Goal: Information Seeking & Learning: Learn about a topic

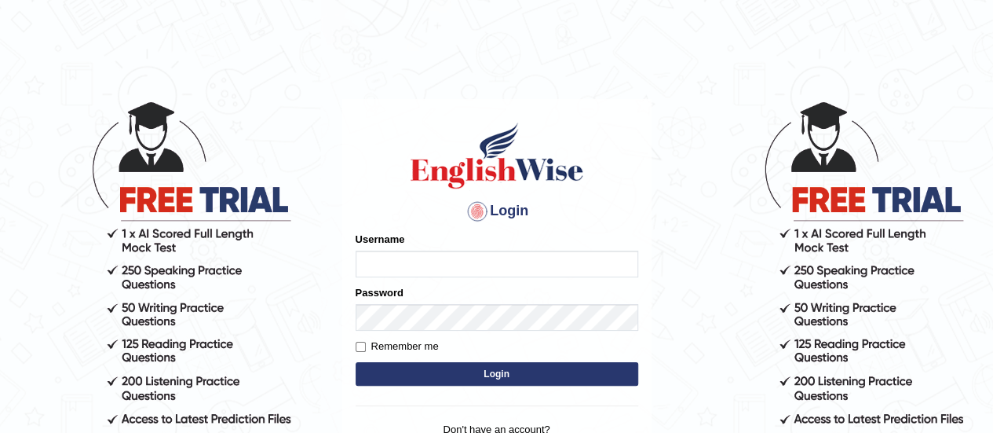
type input "rakeshraop"
click at [405, 342] on label "Remember me" at bounding box center [397, 346] width 83 height 16
click at [366, 342] on input "Remember me" at bounding box center [361, 347] width 10 height 10
checkbox input "true"
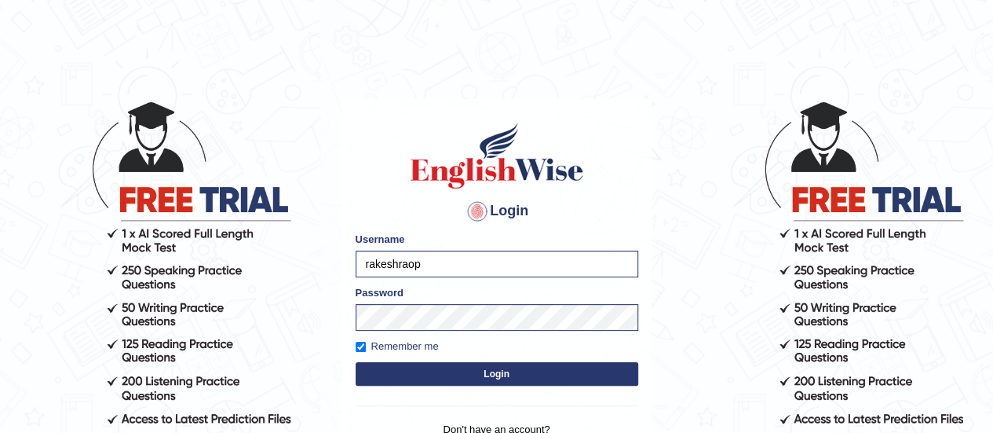
click at [446, 380] on button "Login" at bounding box center [497, 374] width 283 height 24
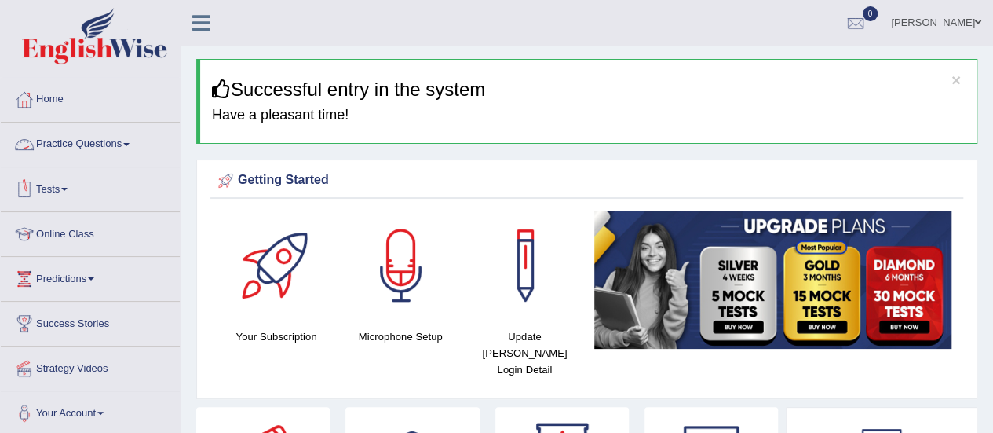
click at [85, 130] on link "Practice Questions" at bounding box center [90, 141] width 179 height 39
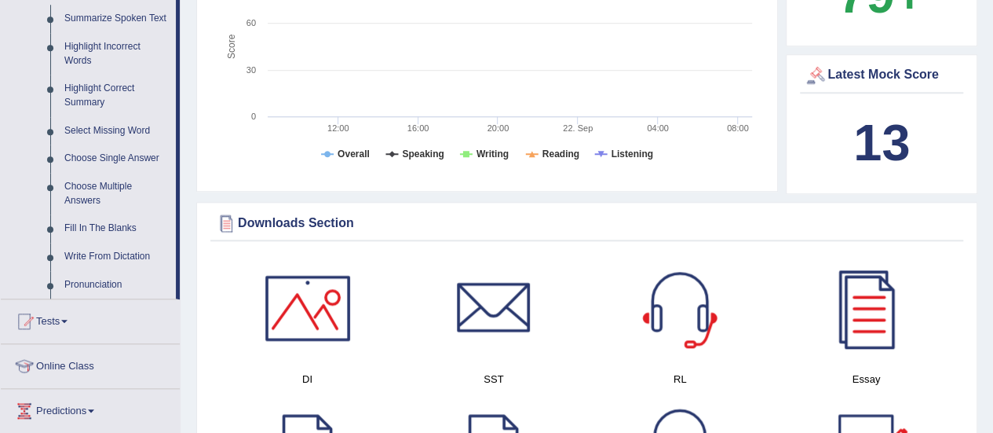
scroll to position [710, 0]
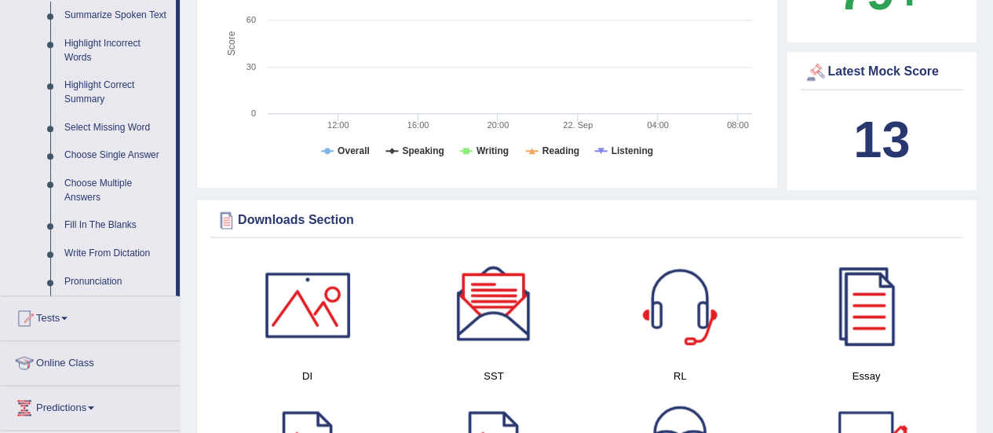
click at [93, 187] on link "Choose Multiple Answers" at bounding box center [116, 191] width 119 height 42
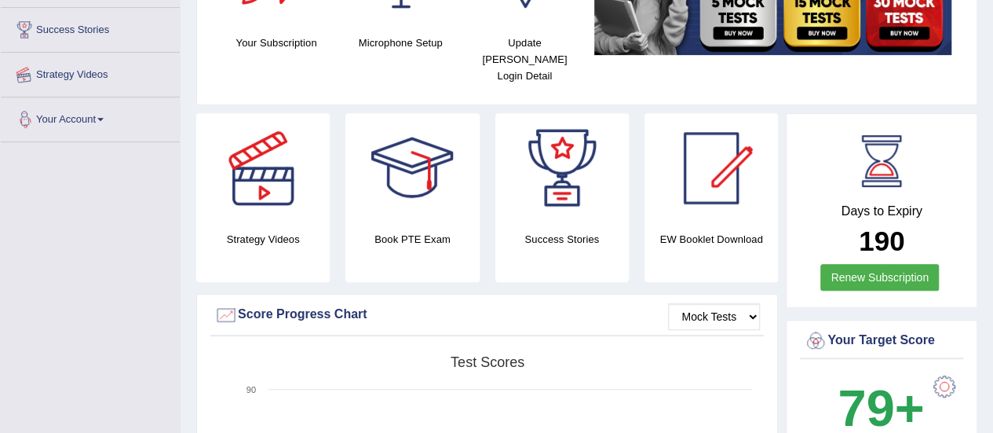
scroll to position [325, 0]
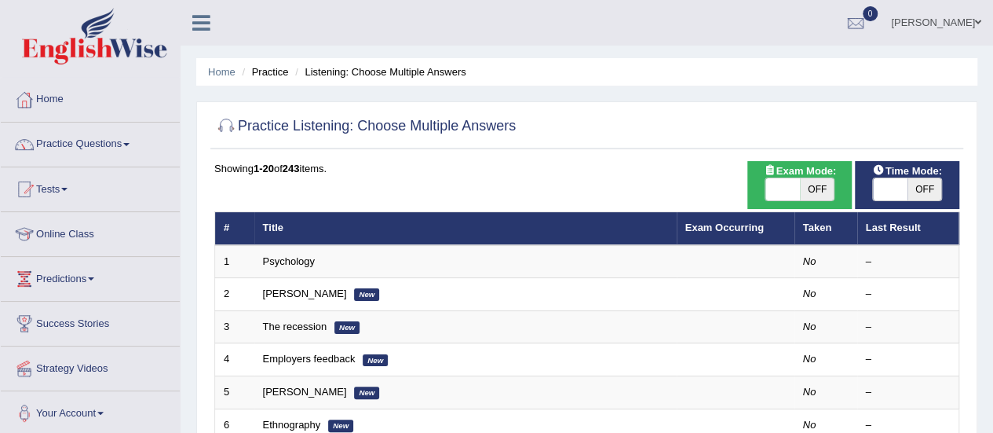
click at [817, 185] on span "OFF" at bounding box center [817, 189] width 35 height 22
checkbox input "true"
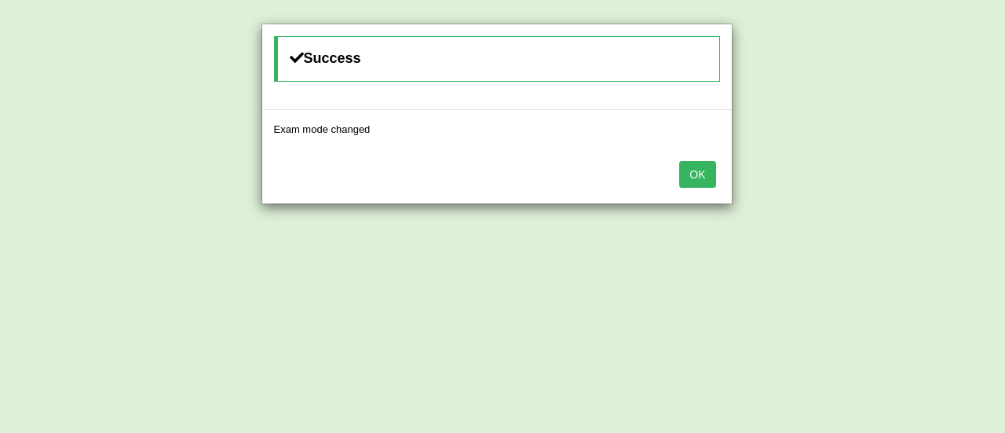
click at [703, 172] on button "OK" at bounding box center [697, 174] width 36 height 27
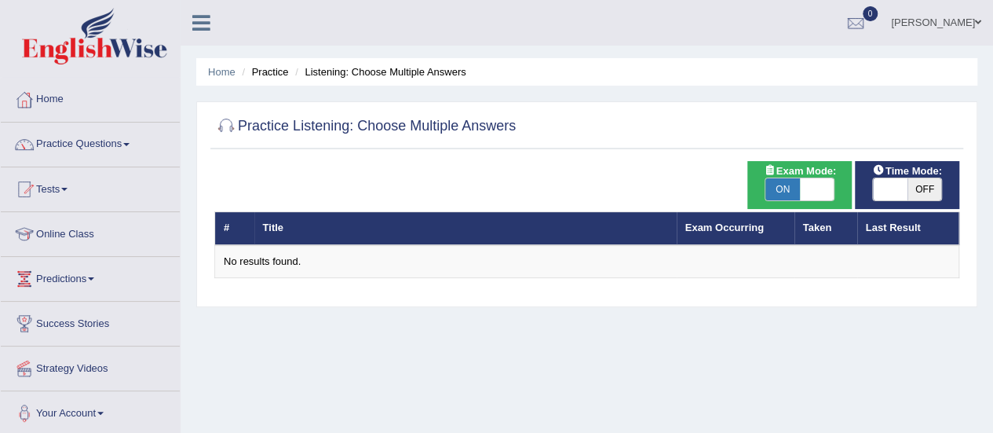
click at [795, 189] on span "ON" at bounding box center [783, 189] width 35 height 22
checkbox input "false"
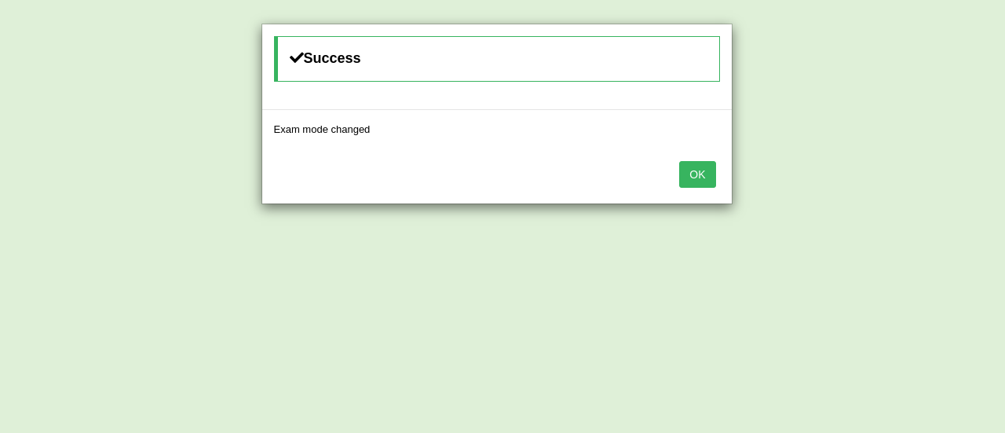
click at [697, 175] on button "OK" at bounding box center [697, 174] width 36 height 27
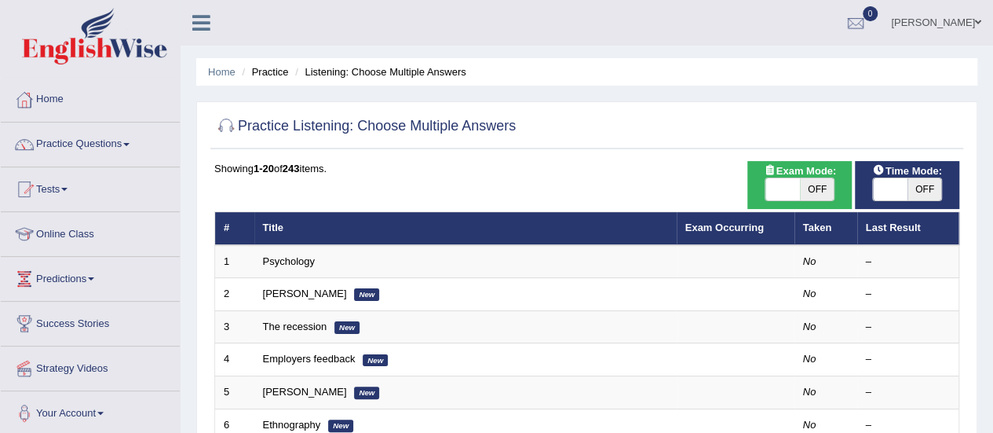
scroll to position [50, 0]
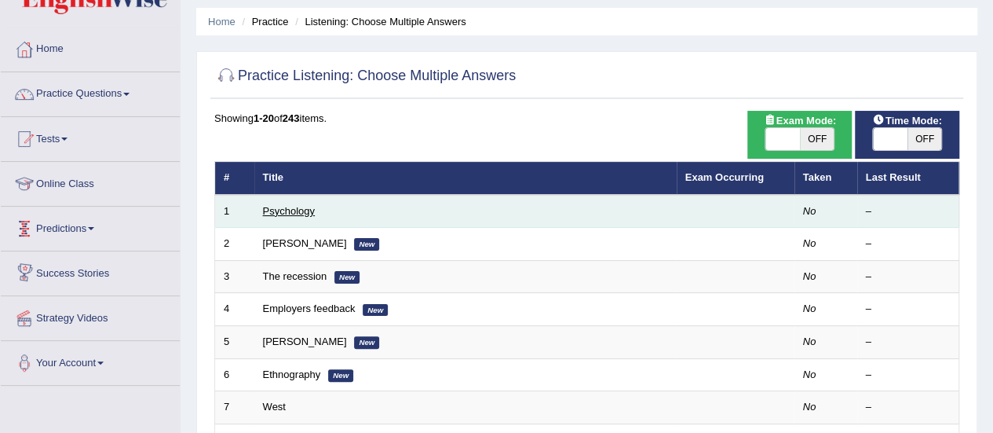
click at [281, 210] on link "Psychology" at bounding box center [289, 211] width 52 height 12
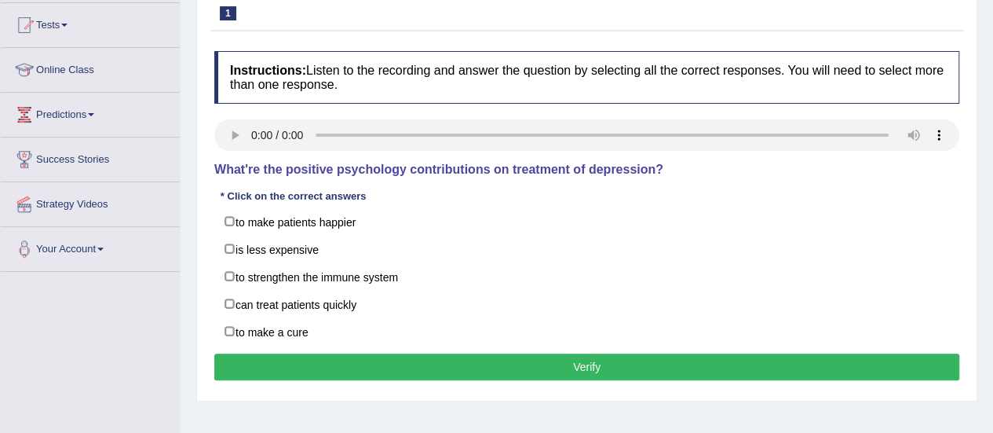
scroll to position [166, 0]
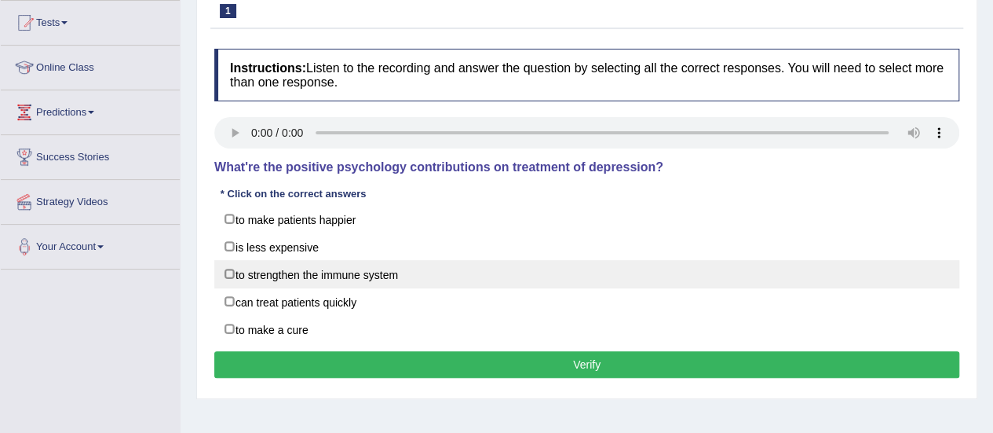
click at [305, 272] on label "to strengthen the immune system" at bounding box center [586, 274] width 745 height 28
checkbox input "true"
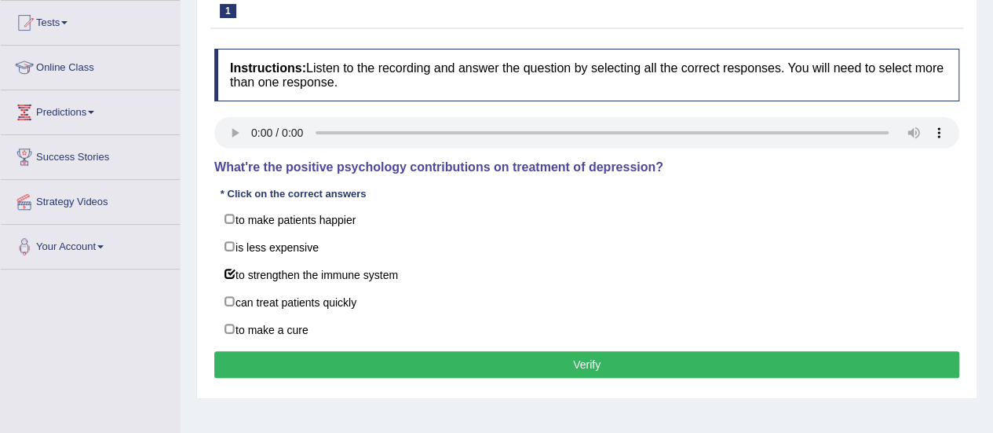
click at [374, 355] on button "Verify" at bounding box center [586, 364] width 745 height 27
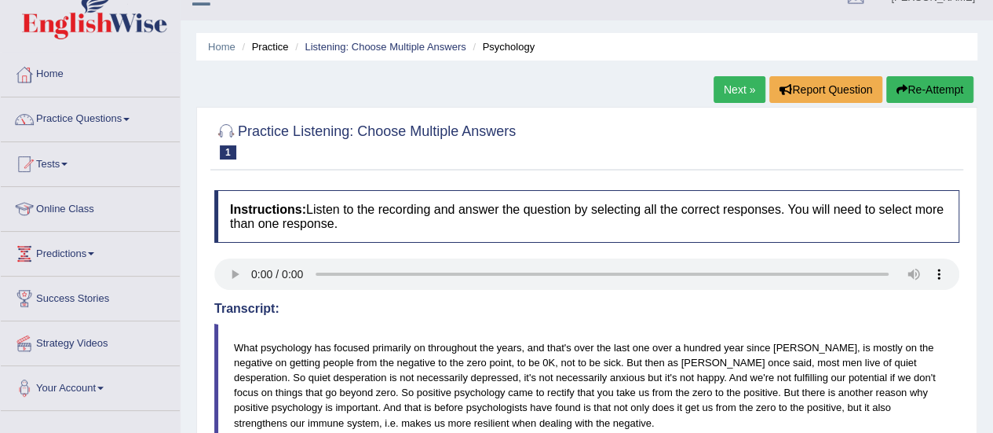
scroll to position [19, 0]
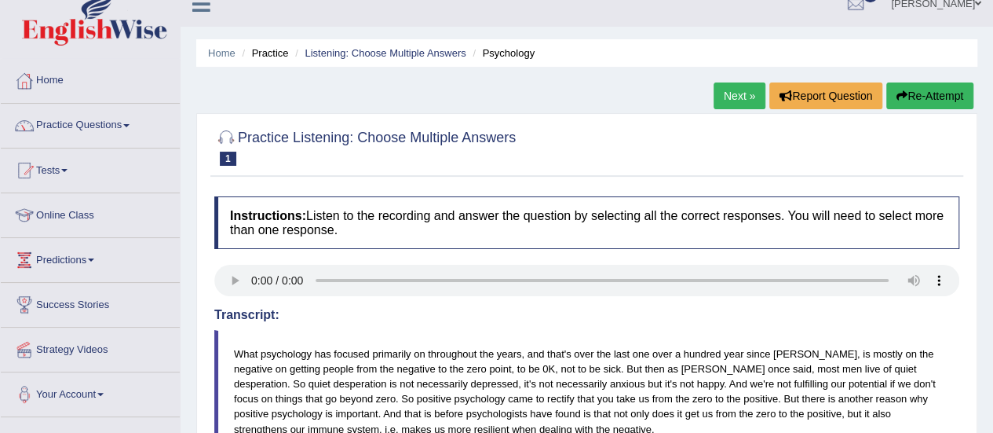
click at [729, 103] on link "Next »" at bounding box center [740, 95] width 52 height 27
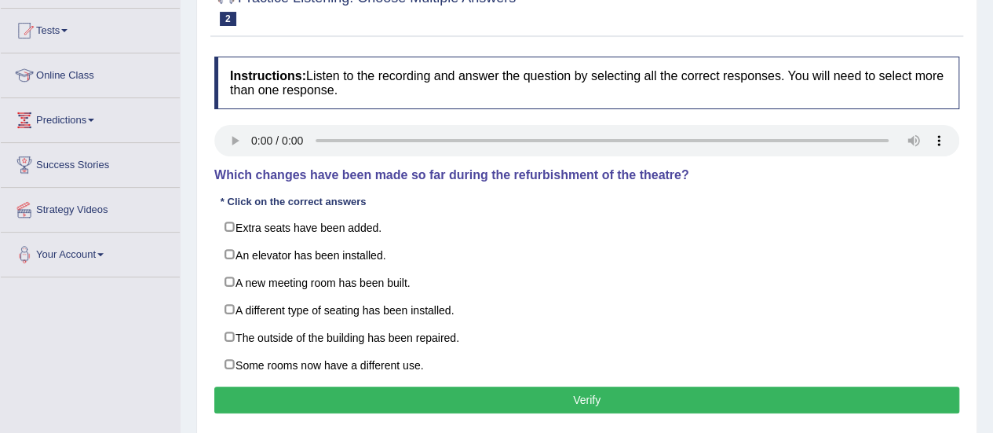
scroll to position [162, 0]
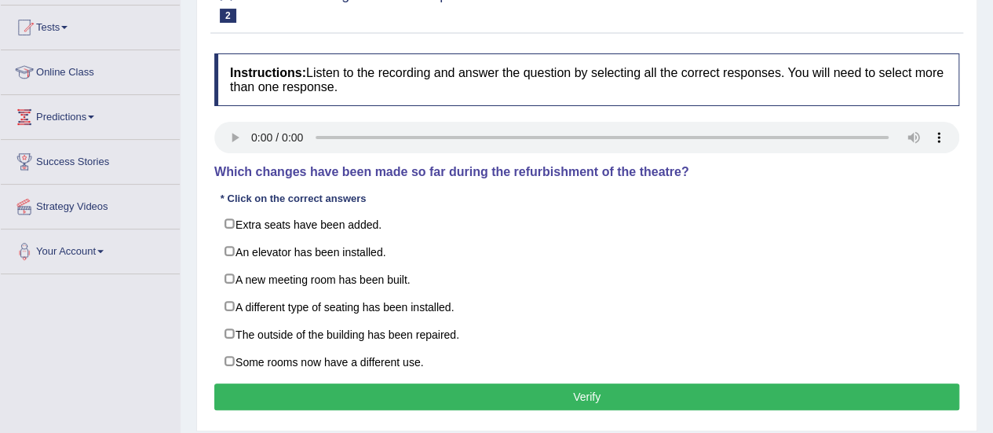
click at [992, 168] on html "Toggle navigation Home Practice Questions Speaking Practice Read Aloud Repeat S…" at bounding box center [496, 54] width 993 height 433
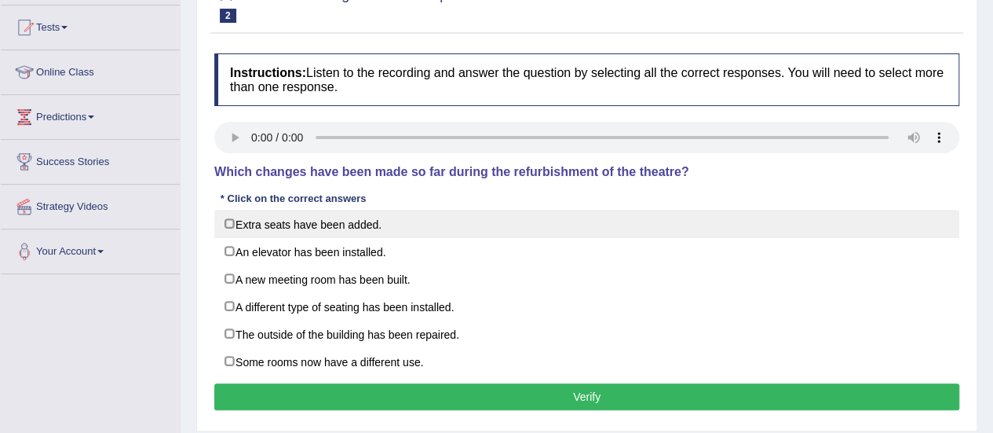
click at [283, 230] on label "Extra seats have been added." at bounding box center [586, 224] width 745 height 28
checkbox input "true"
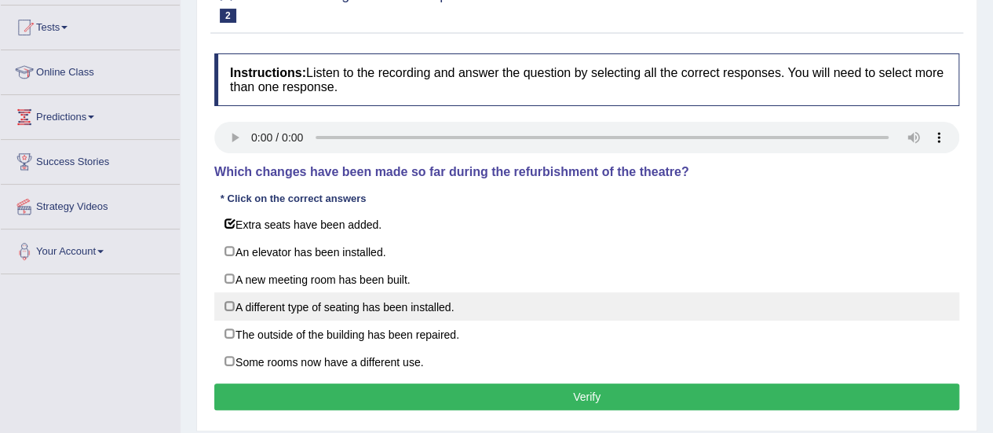
click at [310, 309] on label "A different type of seating has been installed." at bounding box center [586, 306] width 745 height 28
checkbox input "true"
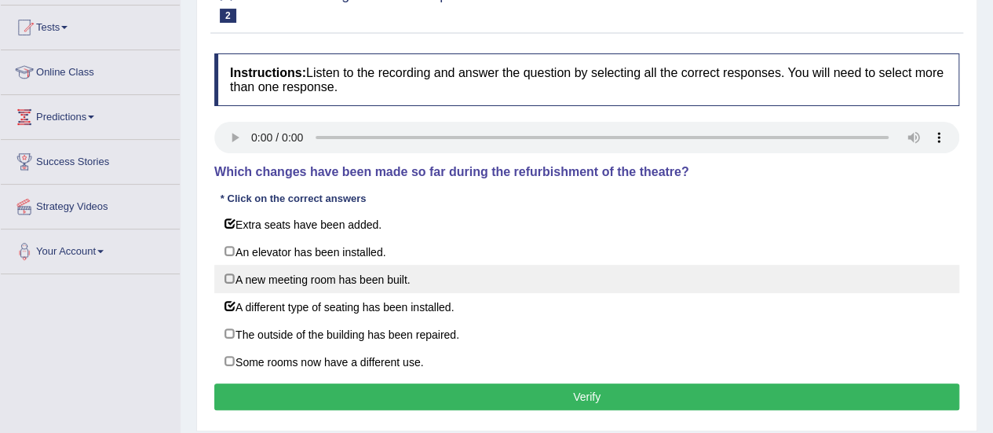
click at [288, 282] on label "A new meeting room has been built." at bounding box center [586, 279] width 745 height 28
checkbox input "true"
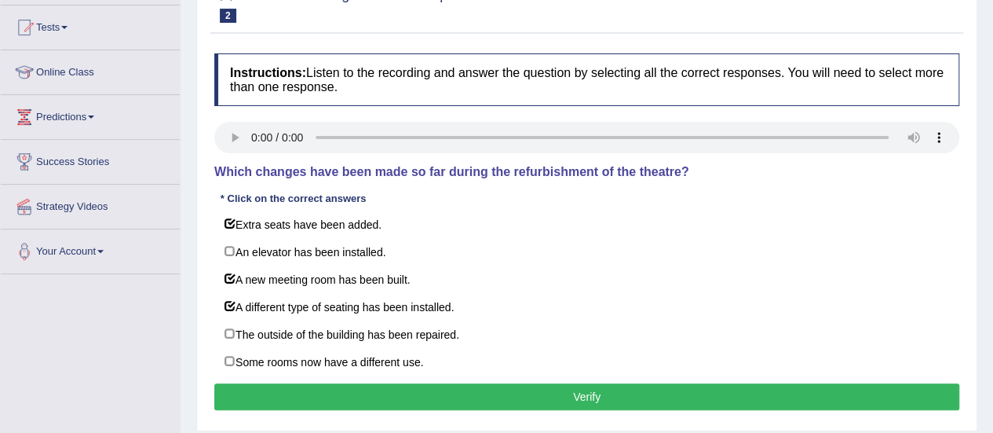
click at [441, 404] on button "Verify" at bounding box center [586, 396] width 745 height 27
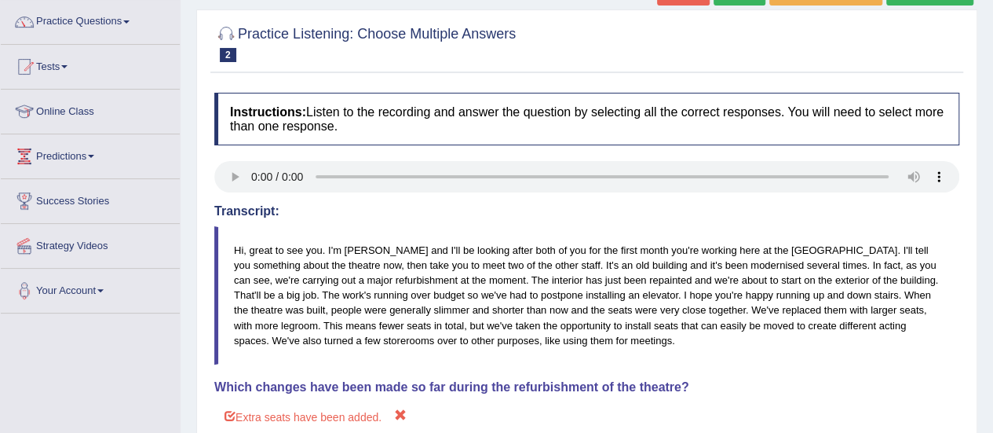
scroll to position [0, 0]
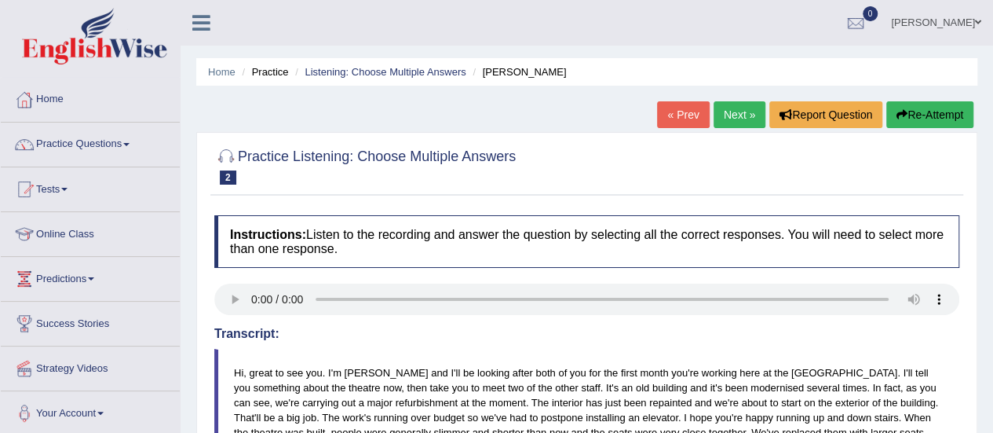
click at [748, 115] on link "Next »" at bounding box center [740, 114] width 52 height 27
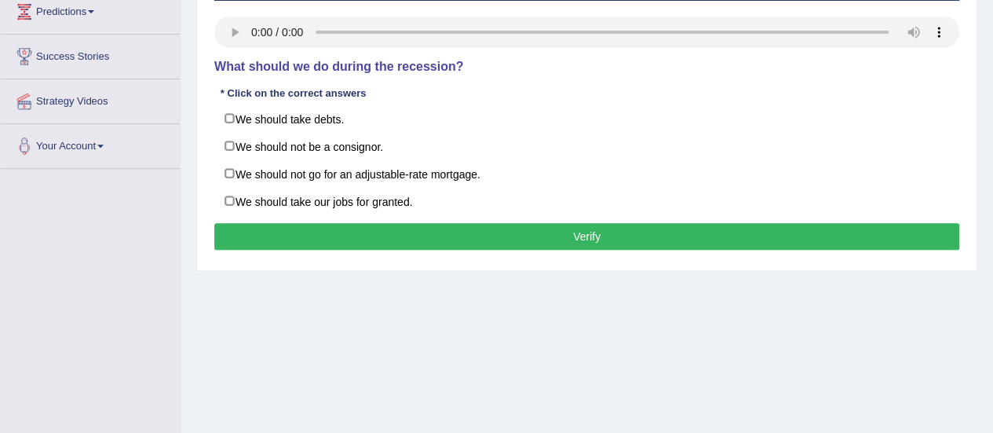
scroll to position [272, 0]
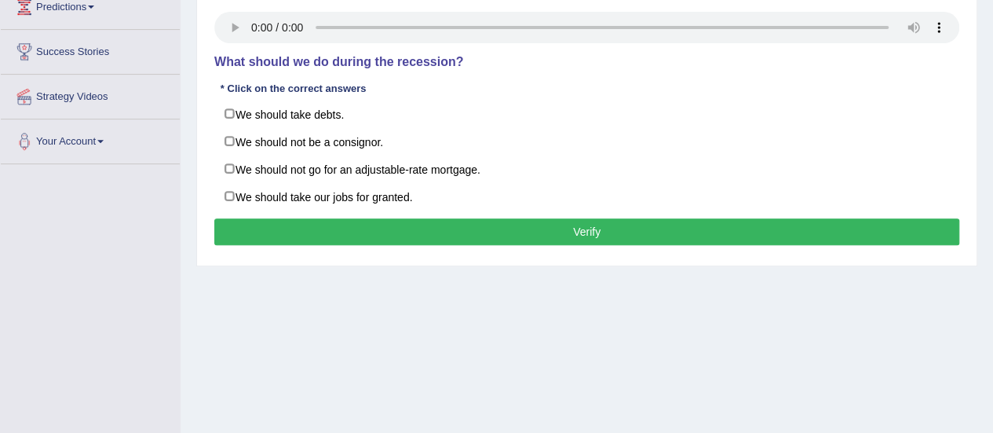
drag, startPoint x: 992, startPoint y: 214, endPoint x: 1003, endPoint y: 152, distance: 63.8
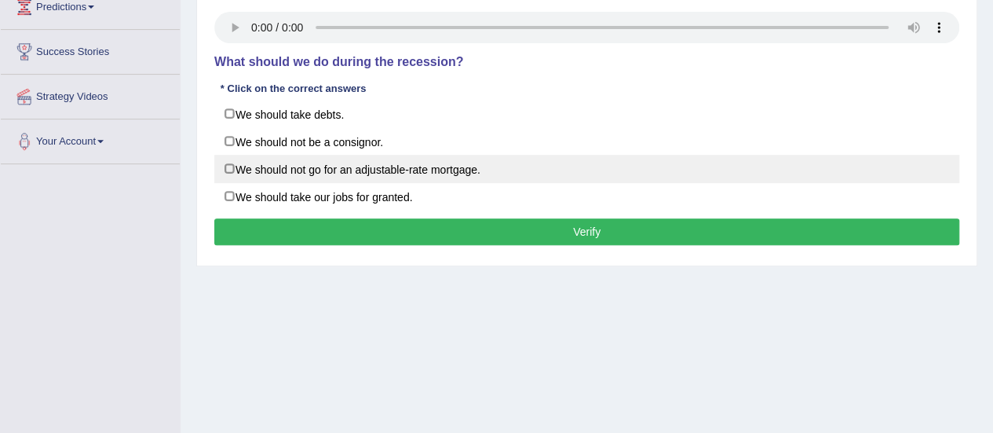
click at [343, 167] on label "We should not go for an adjustable-rate mortgage." at bounding box center [586, 169] width 745 height 28
checkbox input "true"
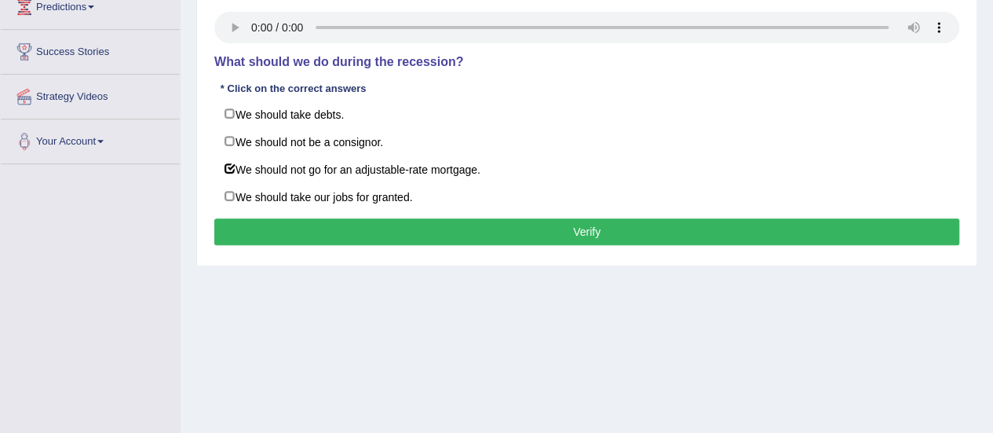
click at [531, 225] on button "Verify" at bounding box center [586, 231] width 745 height 27
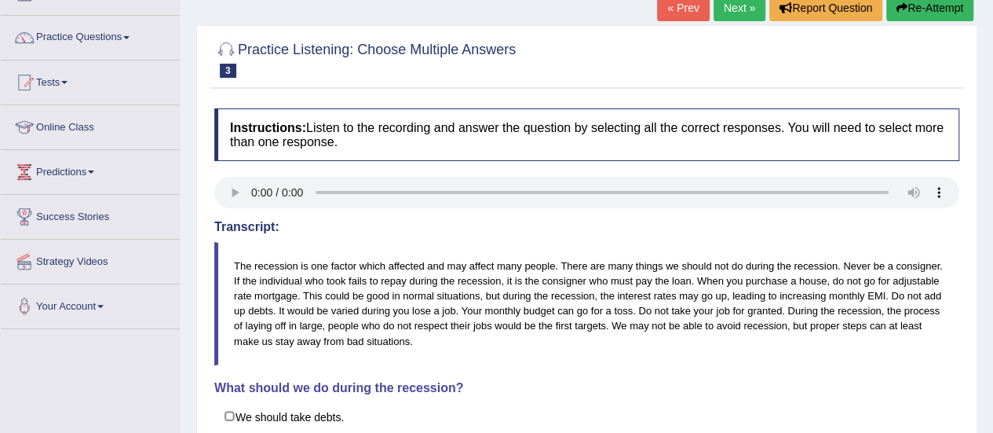
scroll to position [0, 0]
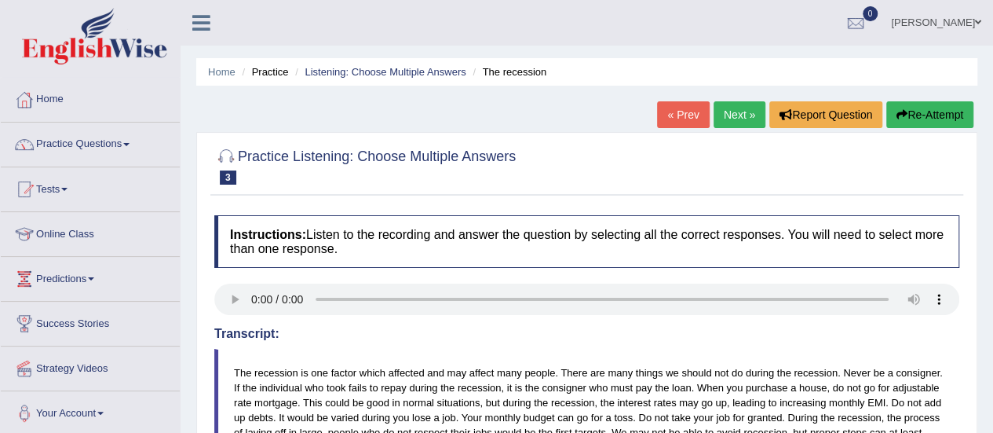
click at [741, 114] on link "Next »" at bounding box center [740, 114] width 52 height 27
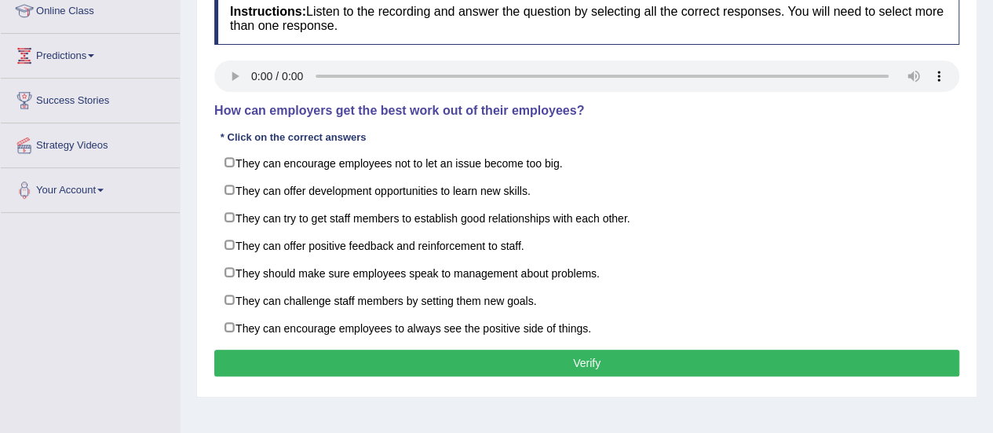
scroll to position [262, 0]
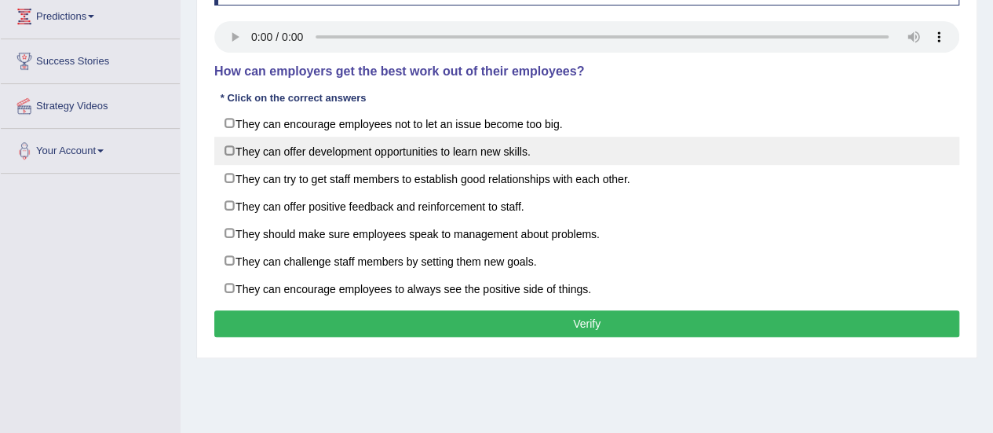
click at [294, 154] on label "They can offer development opportunities to learn new skills." at bounding box center [586, 151] width 745 height 28
checkbox input "true"
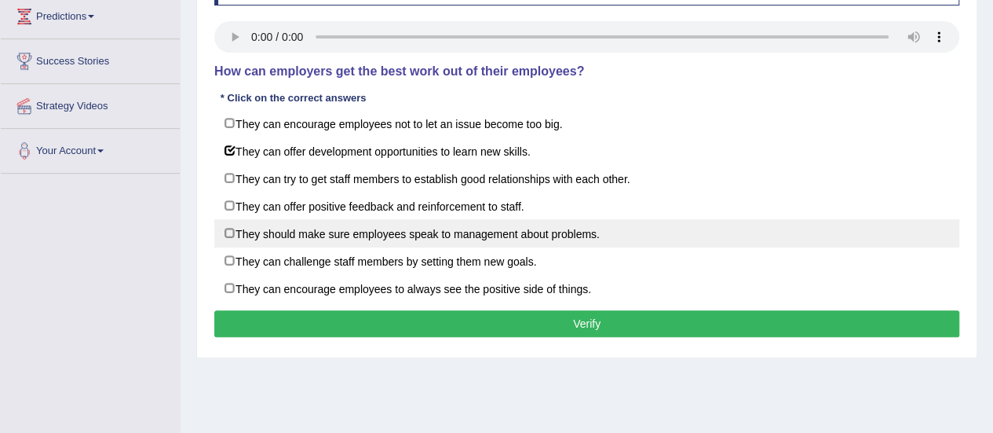
click at [384, 225] on label "They should make sure employees speak to management about problems." at bounding box center [586, 233] width 745 height 28
checkbox input "true"
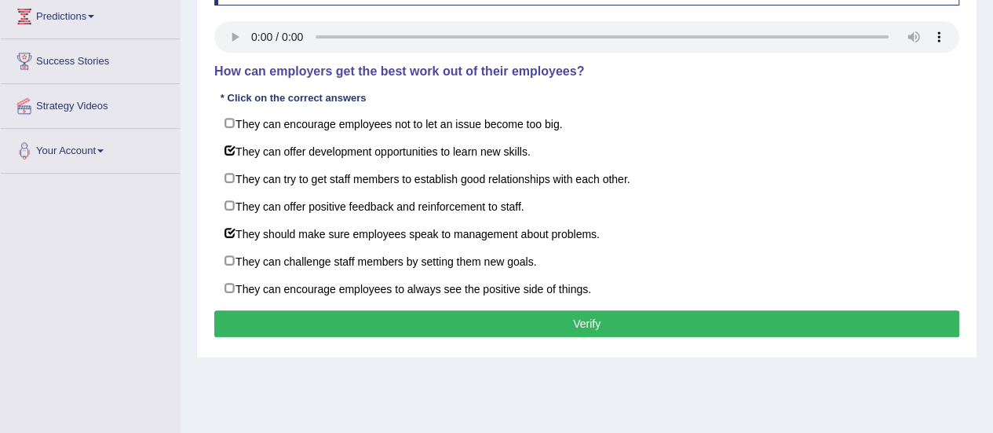
click at [421, 316] on button "Verify" at bounding box center [586, 323] width 745 height 27
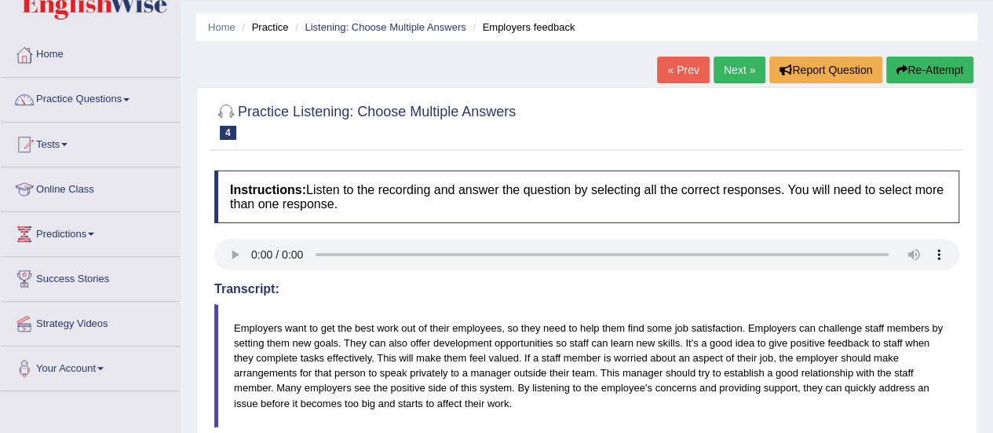
scroll to position [0, 0]
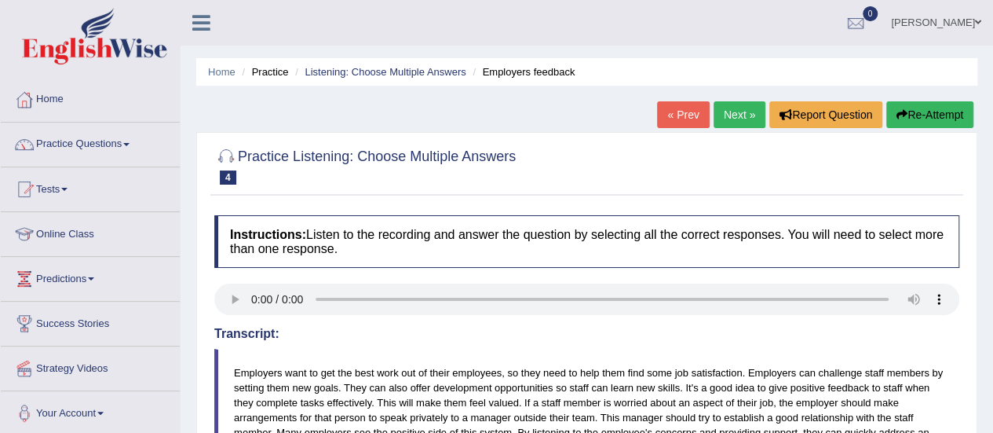
click at [735, 115] on link "Next »" at bounding box center [740, 114] width 52 height 27
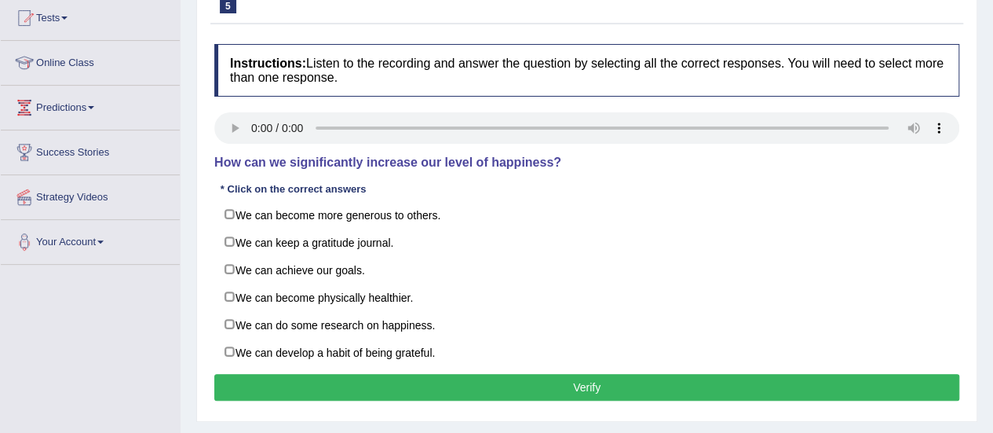
scroll to position [173, 0]
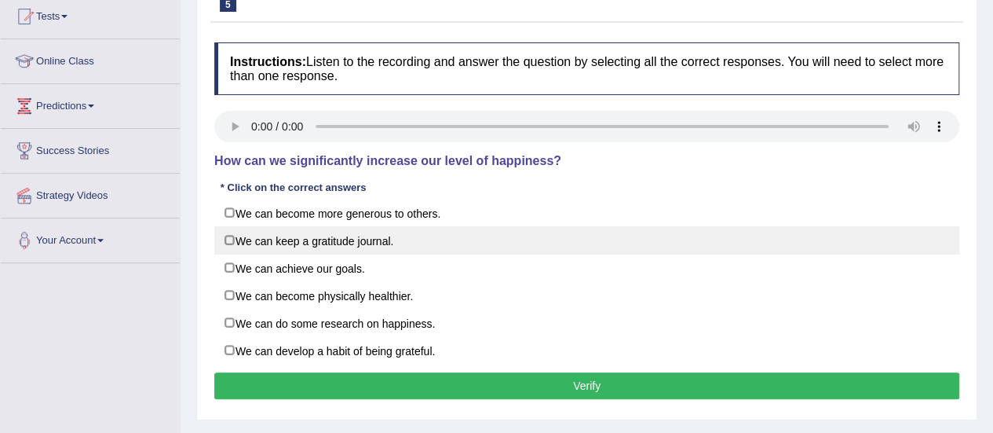
click at [283, 236] on label "We can keep a gratitude journal." at bounding box center [586, 240] width 745 height 28
checkbox input "true"
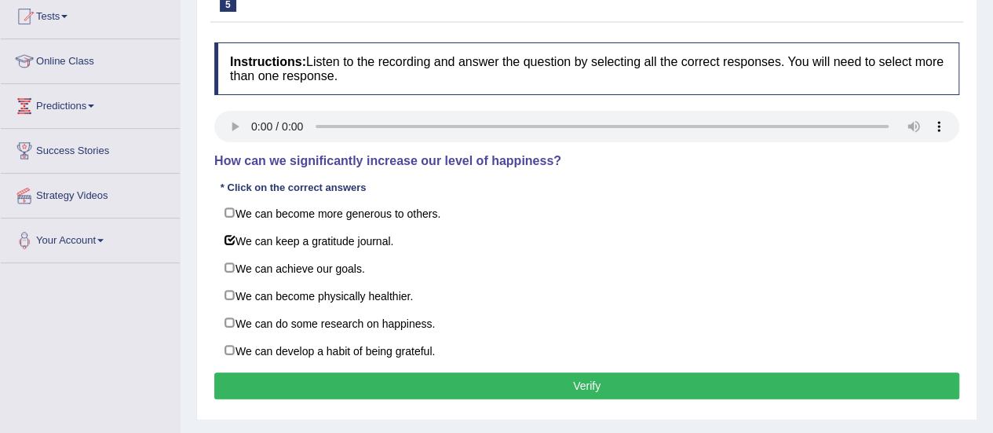
click at [398, 387] on button "Verify" at bounding box center [586, 385] width 745 height 27
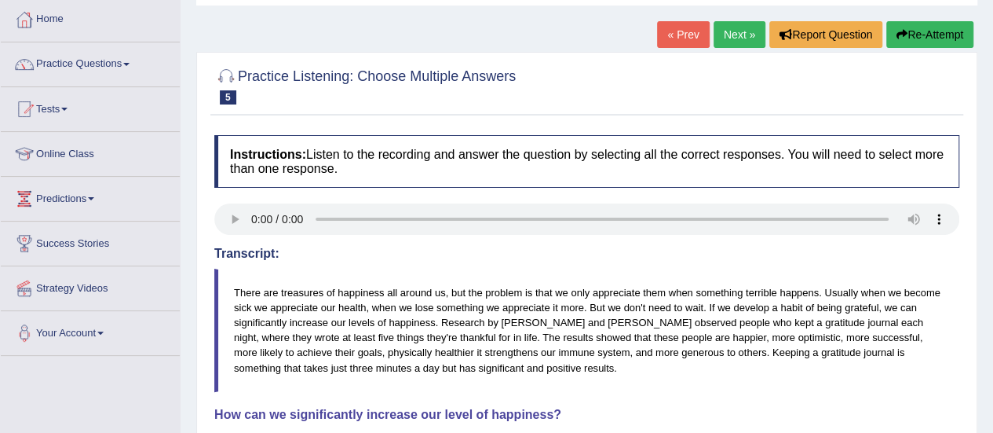
scroll to position [62, 0]
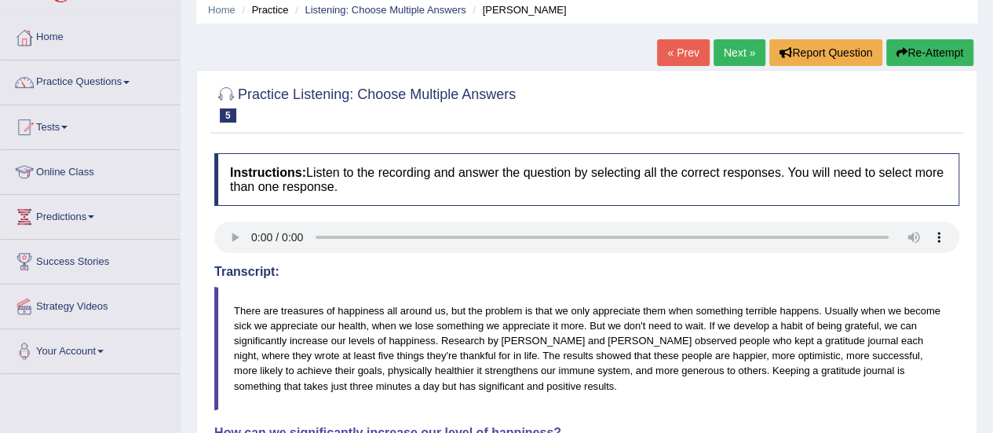
click at [722, 53] on link "Next »" at bounding box center [740, 52] width 52 height 27
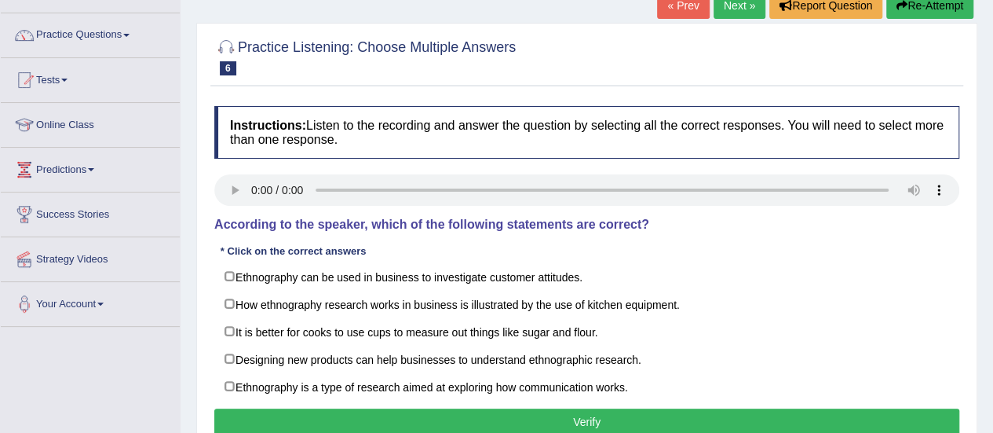
scroll to position [122, 0]
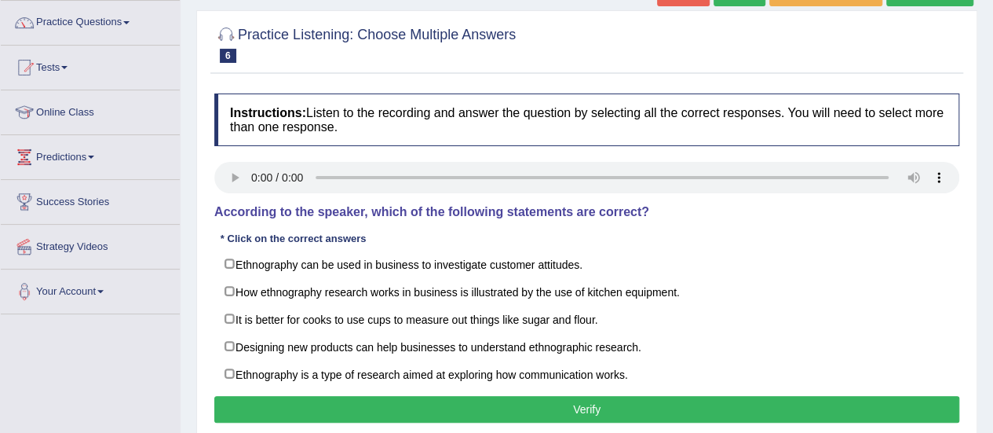
drag, startPoint x: 0, startPoint y: 0, endPoint x: 1004, endPoint y: 126, distance: 1012.1
click at [992, 126] on html "Toggle navigation Home Practice Questions Speaking Practice Read Aloud Repeat S…" at bounding box center [496, 94] width 993 height 433
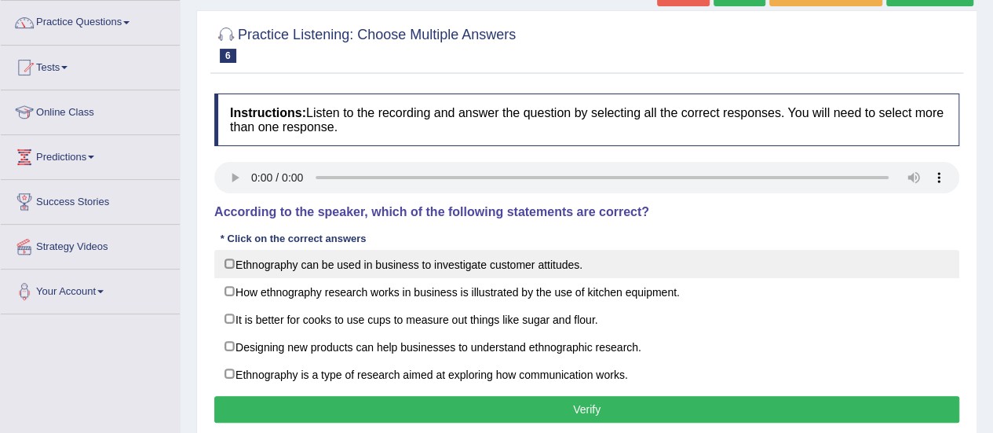
click at [360, 261] on label "Ethnography can be used in business to investigate customer attitudes." at bounding box center [586, 264] width 745 height 28
checkbox input "true"
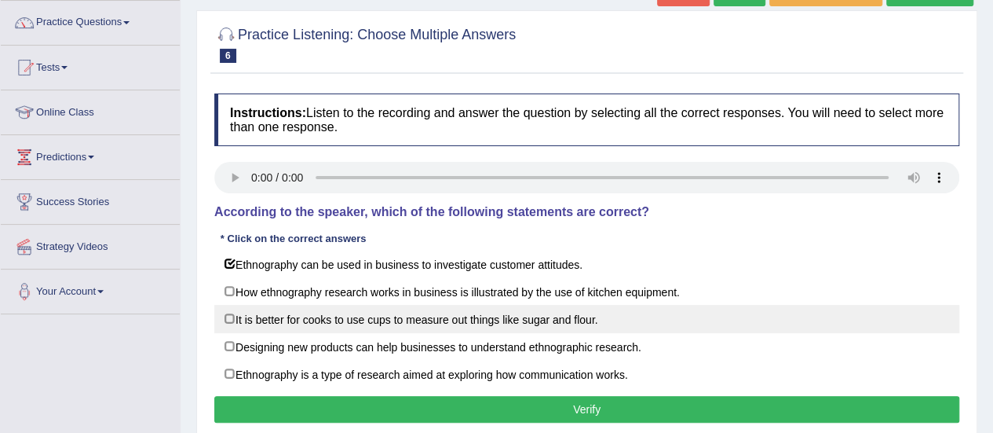
click at [393, 309] on label "It is better for cooks to use cups to measure out things like sugar and flour." at bounding box center [586, 319] width 745 height 28
checkbox input "true"
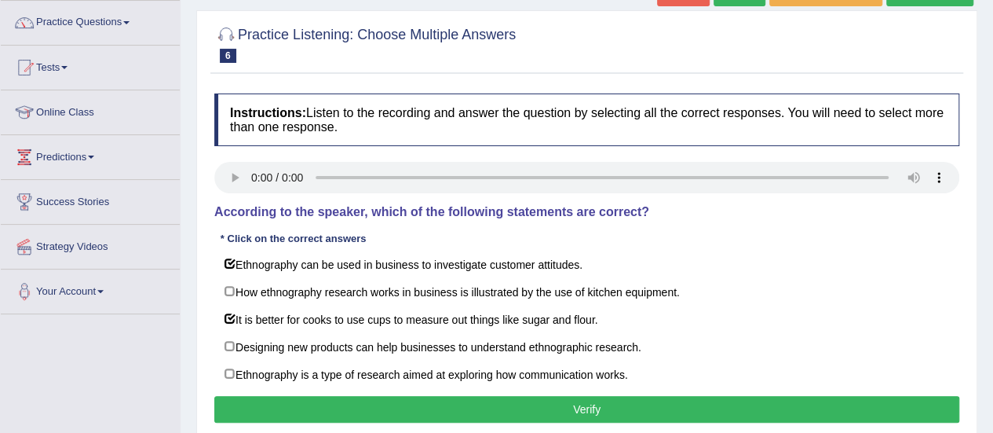
click at [470, 406] on button "Verify" at bounding box center [586, 409] width 745 height 27
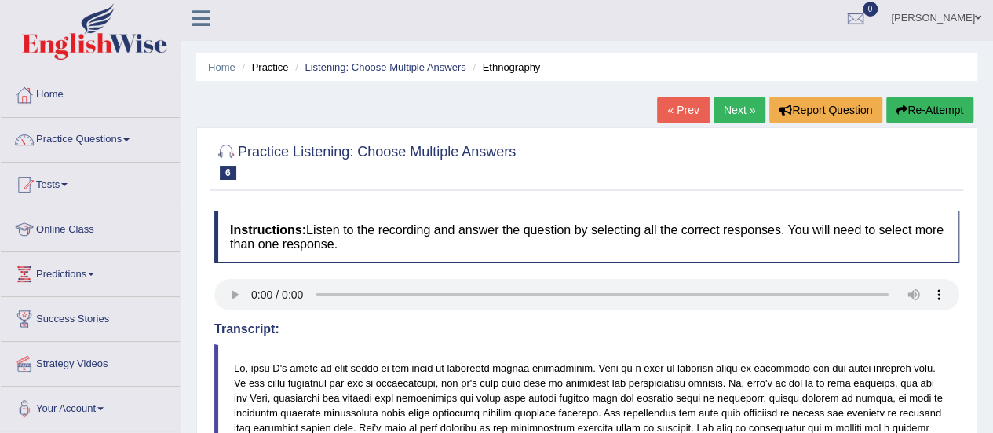
scroll to position [2, 0]
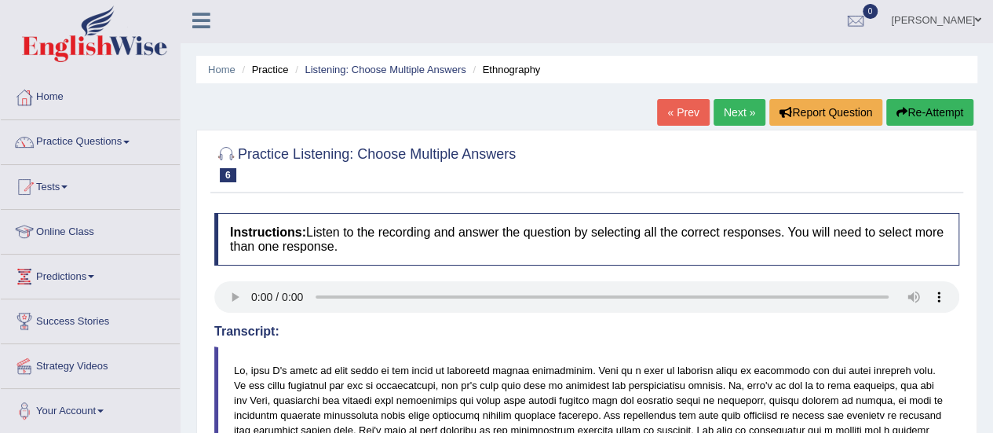
click at [741, 116] on link "Next »" at bounding box center [740, 112] width 52 height 27
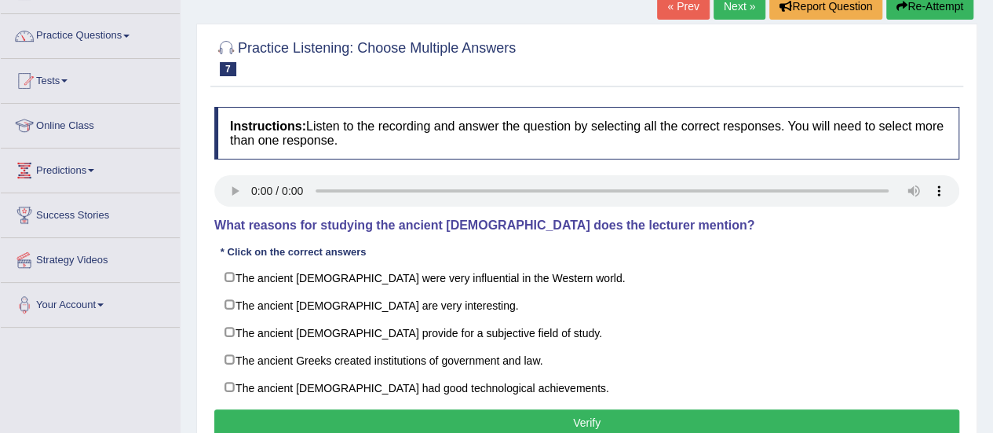
scroll to position [124, 0]
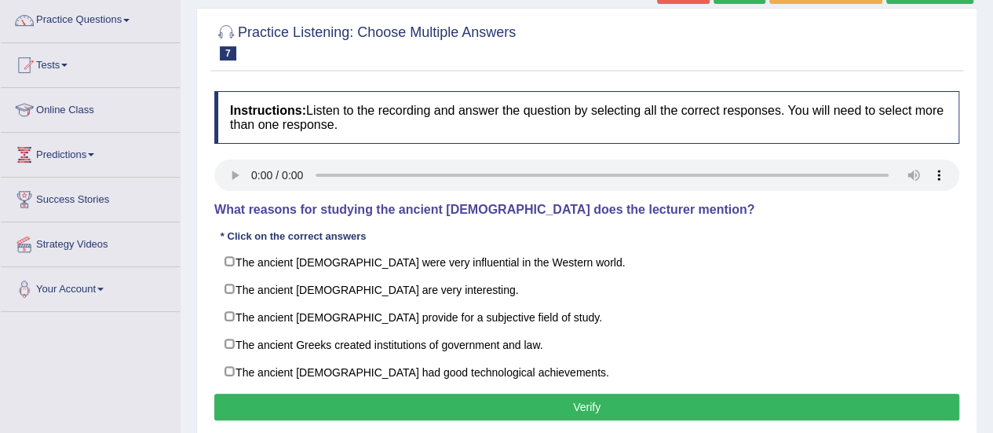
drag, startPoint x: 0, startPoint y: 0, endPoint x: 1004, endPoint y: 166, distance: 1018.0
click at [992, 166] on html "Toggle navigation Home Practice Questions Speaking Practice Read Aloud Repeat S…" at bounding box center [496, 92] width 993 height 433
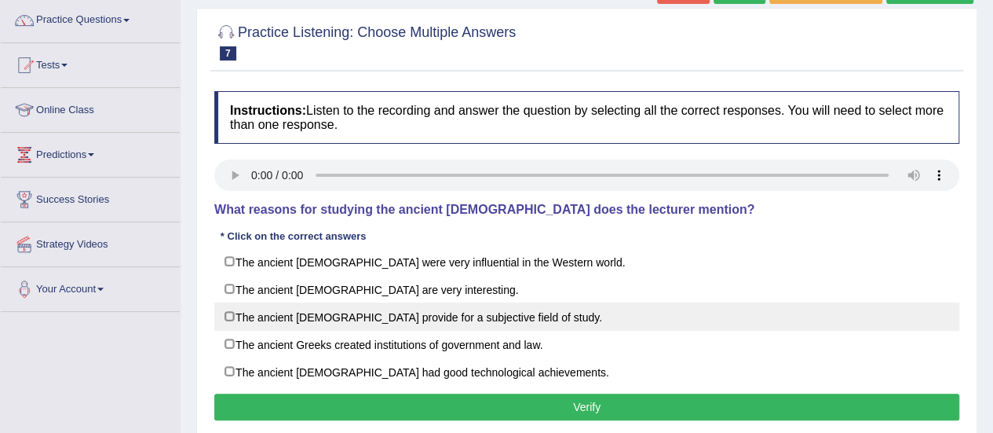
click at [229, 310] on label "The ancient Greeks provide for a subjective field of study." at bounding box center [586, 316] width 745 height 28
checkbox input "true"
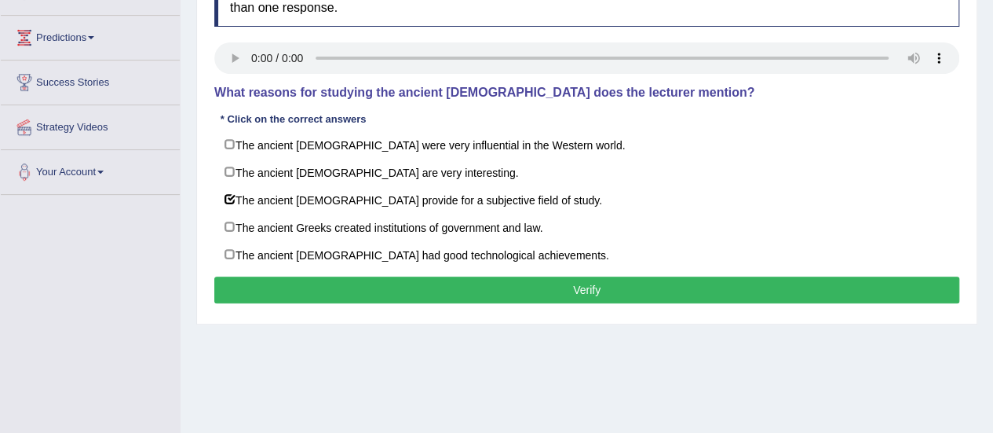
scroll to position [243, 0]
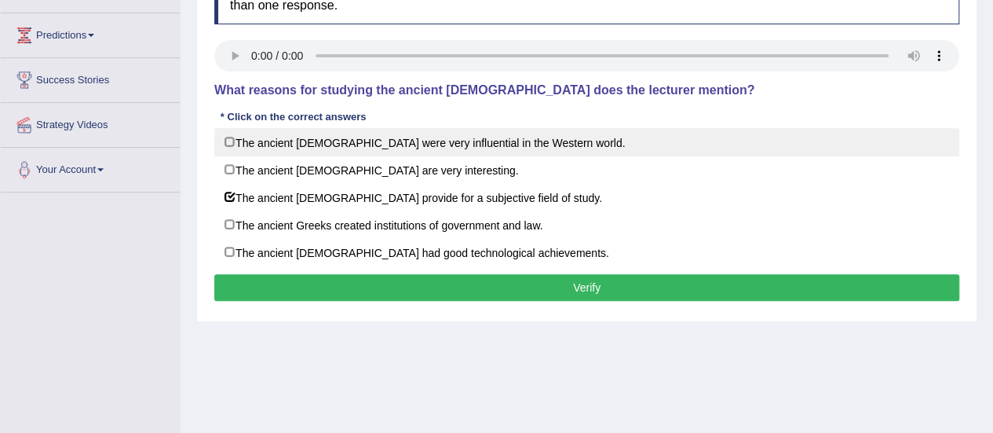
click at [520, 136] on label "The ancient Greeks were very influential in the Western world." at bounding box center [586, 142] width 745 height 28
checkbox input "true"
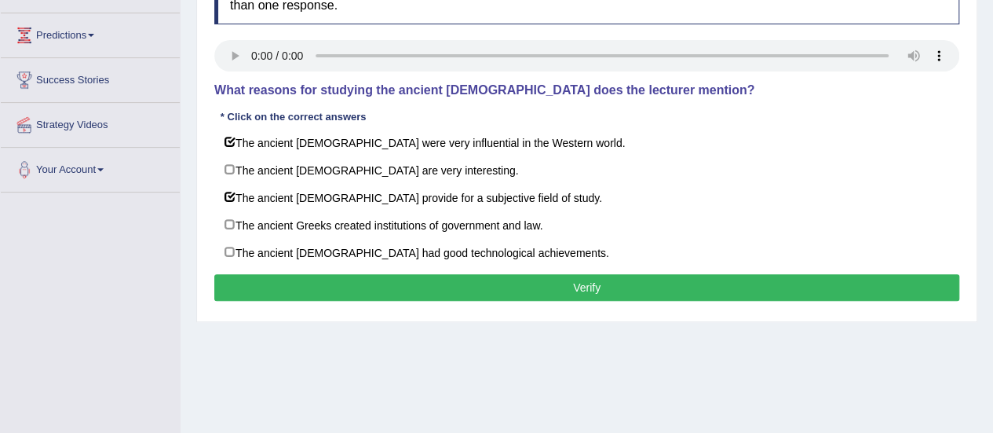
click at [557, 280] on button "Verify" at bounding box center [586, 287] width 745 height 27
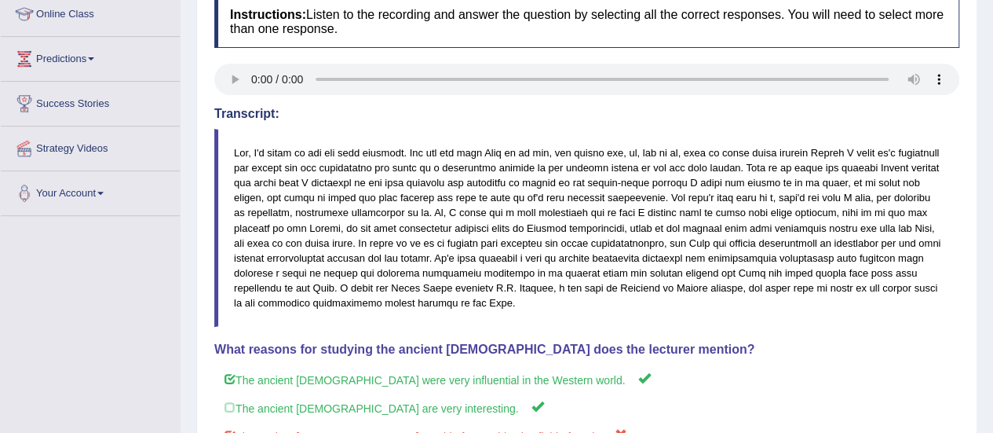
scroll to position [0, 0]
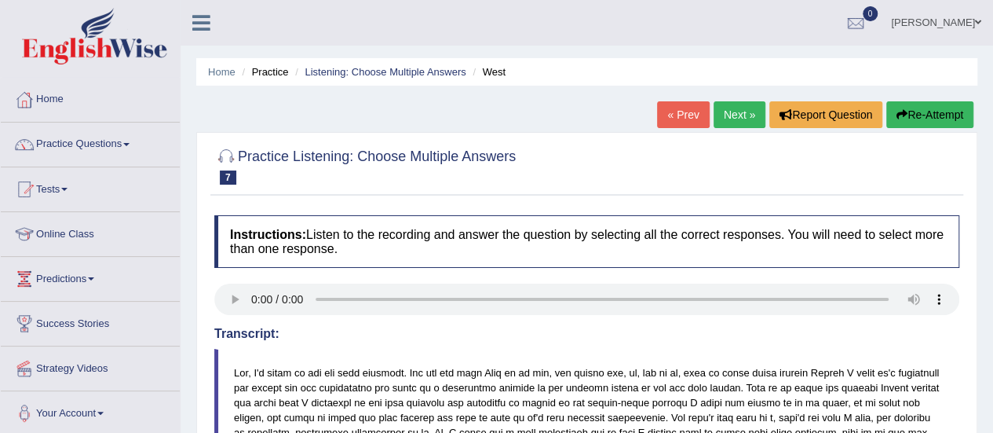
click at [743, 102] on link "Next »" at bounding box center [740, 114] width 52 height 27
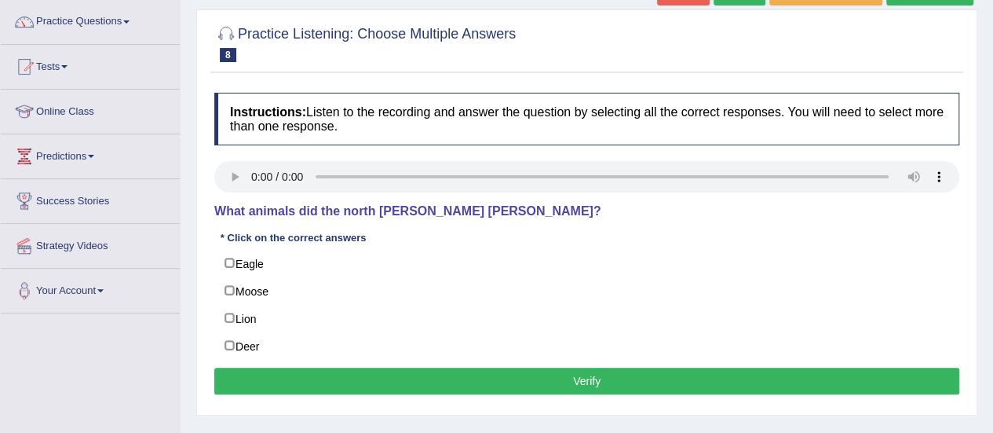
scroll to position [163, 0]
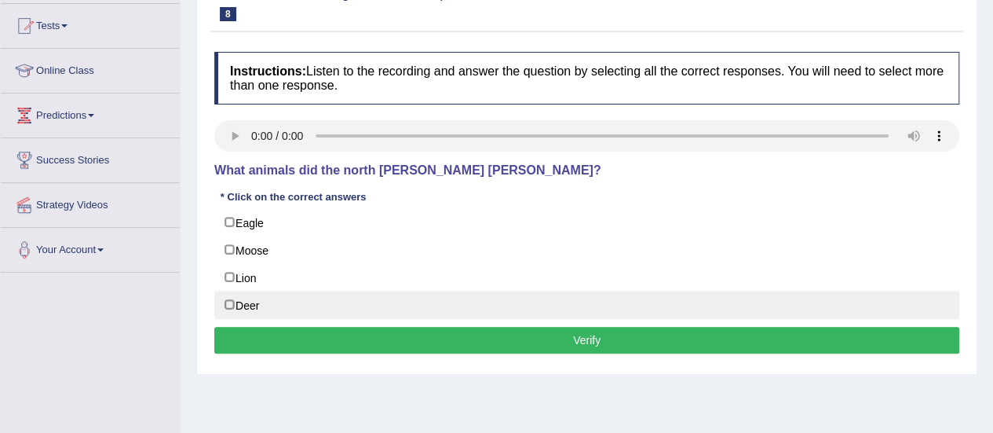
click at [225, 304] on label "Deer" at bounding box center [586, 305] width 745 height 28
checkbox input "true"
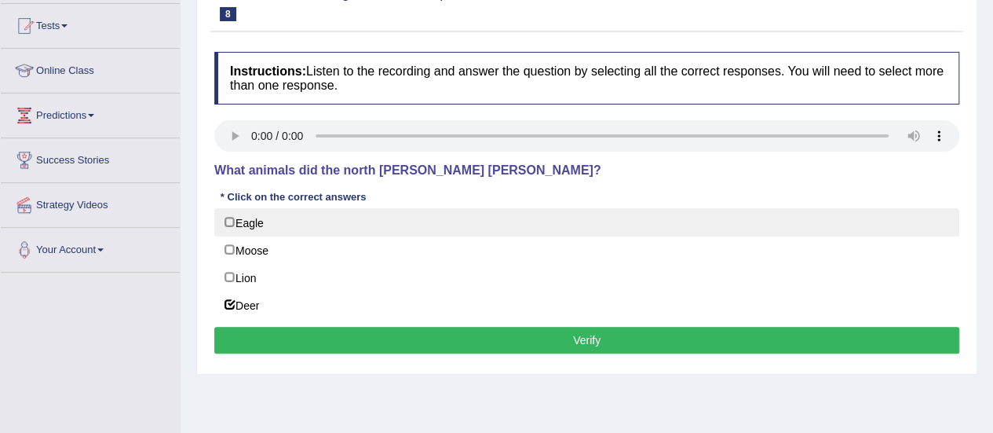
click at [242, 227] on label "Eagle" at bounding box center [586, 222] width 745 height 28
checkbox input "true"
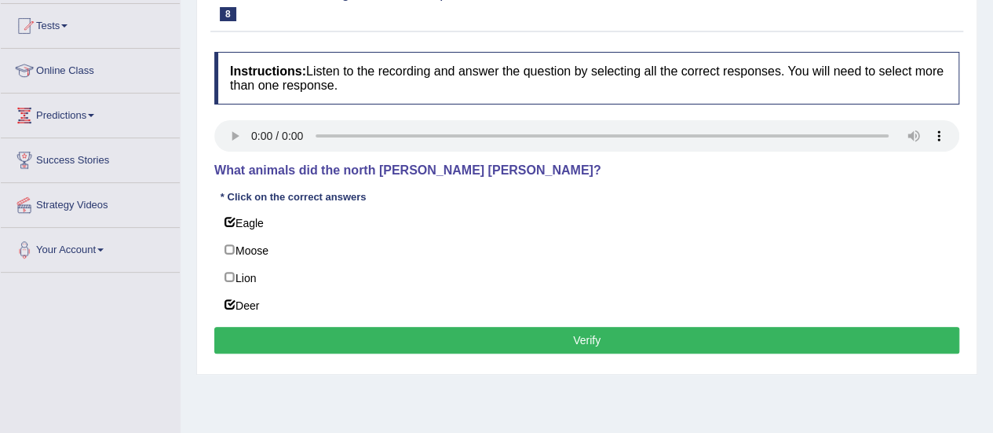
click at [510, 338] on button "Verify" at bounding box center [586, 340] width 745 height 27
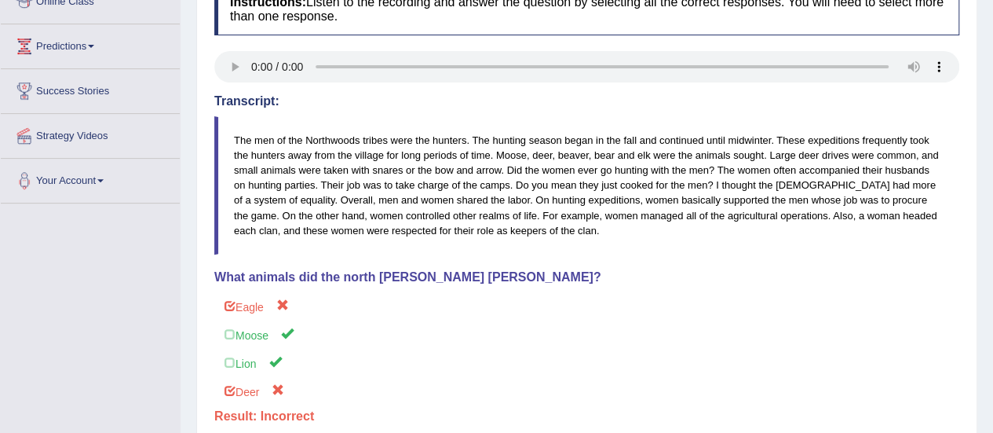
scroll to position [231, 0]
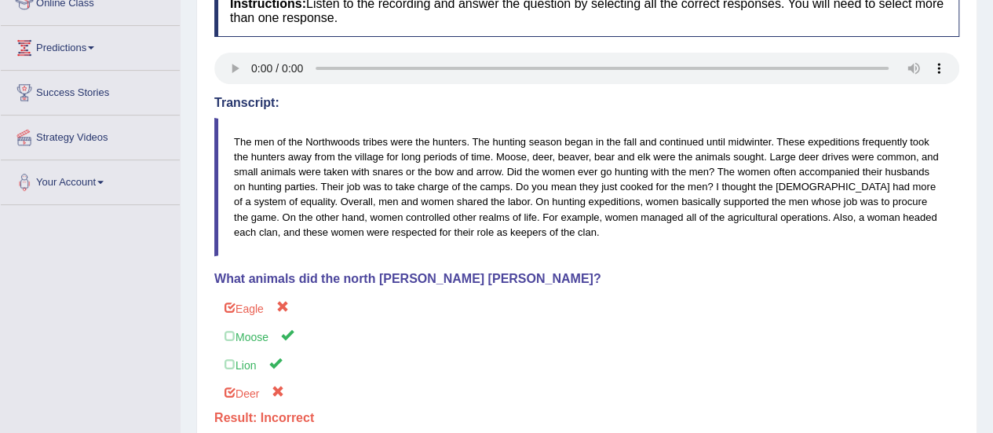
drag, startPoint x: 989, startPoint y: 220, endPoint x: 1004, endPoint y: 26, distance: 194.5
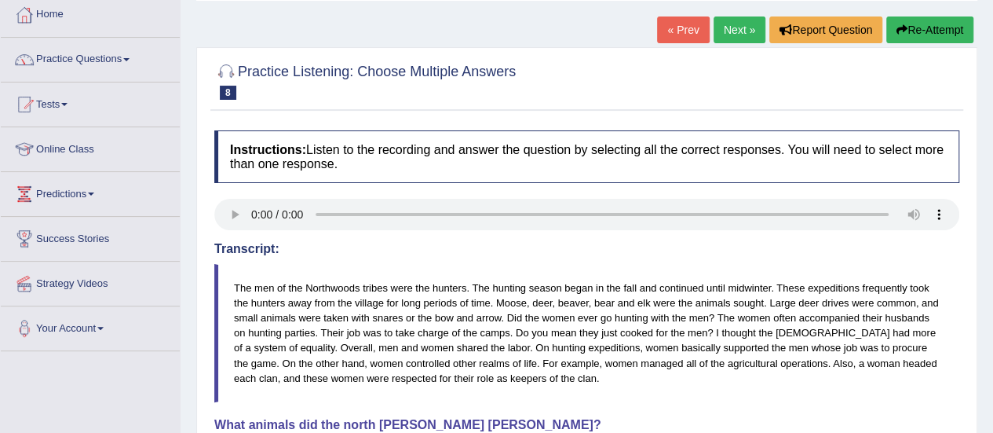
scroll to position [80, 0]
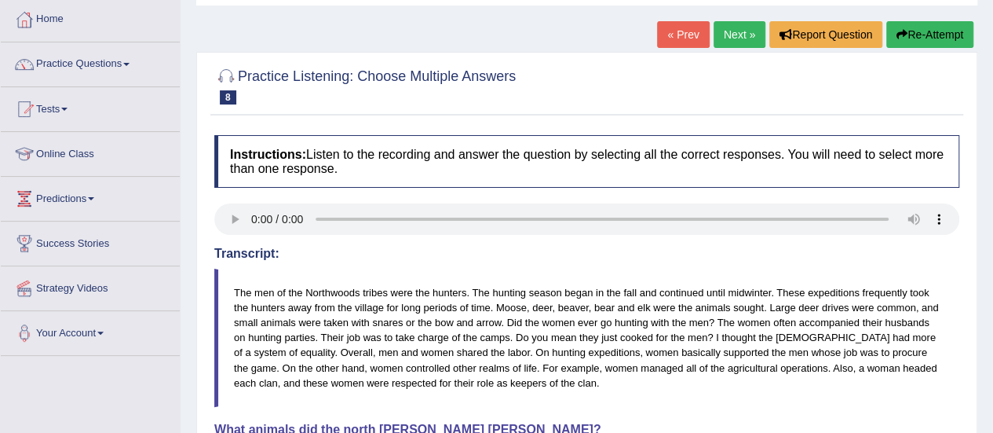
click at [724, 39] on link "Next »" at bounding box center [740, 34] width 52 height 27
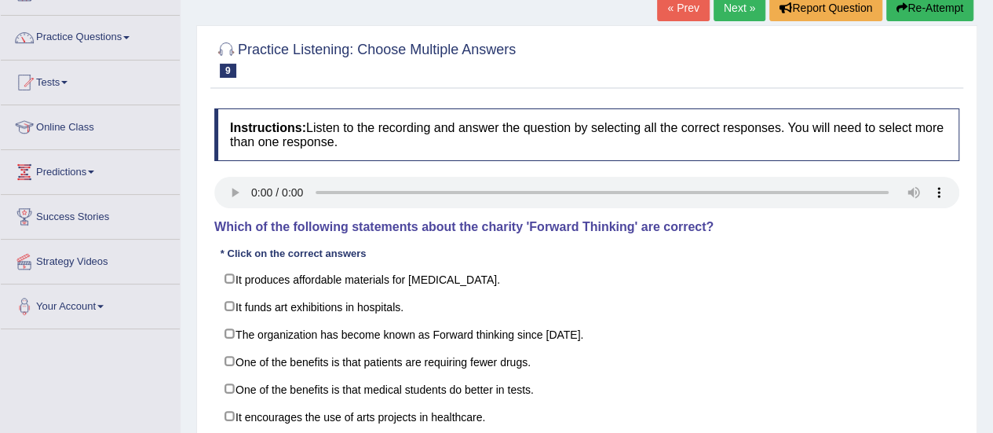
scroll to position [170, 0]
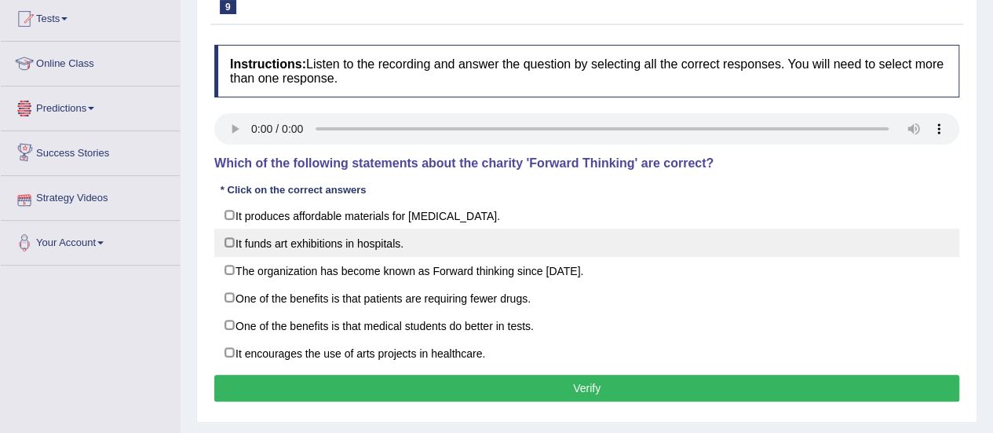
click at [268, 239] on label "It funds art exhibitions in hospitals." at bounding box center [586, 242] width 745 height 28
checkbox input "true"
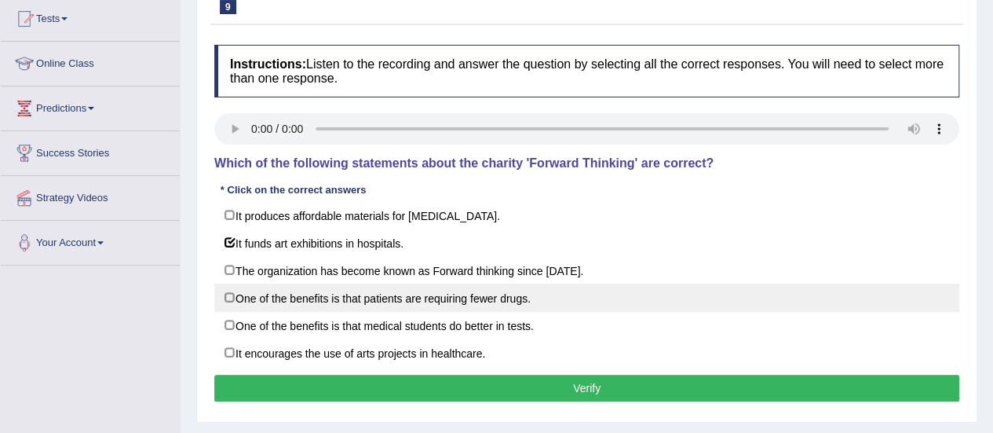
click at [270, 301] on label "One of the benefits is that patients are requiring fewer drugs." at bounding box center [586, 297] width 745 height 28
checkbox input "true"
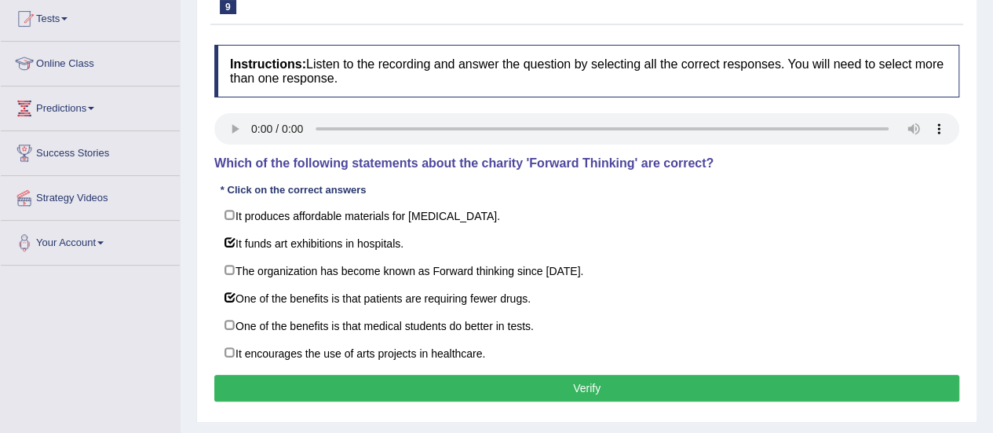
click at [411, 384] on button "Verify" at bounding box center [586, 388] width 745 height 27
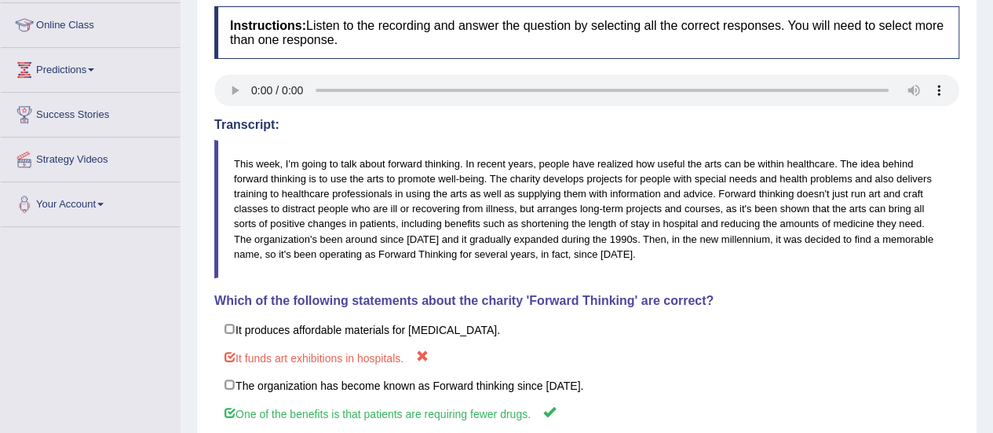
scroll to position [0, 0]
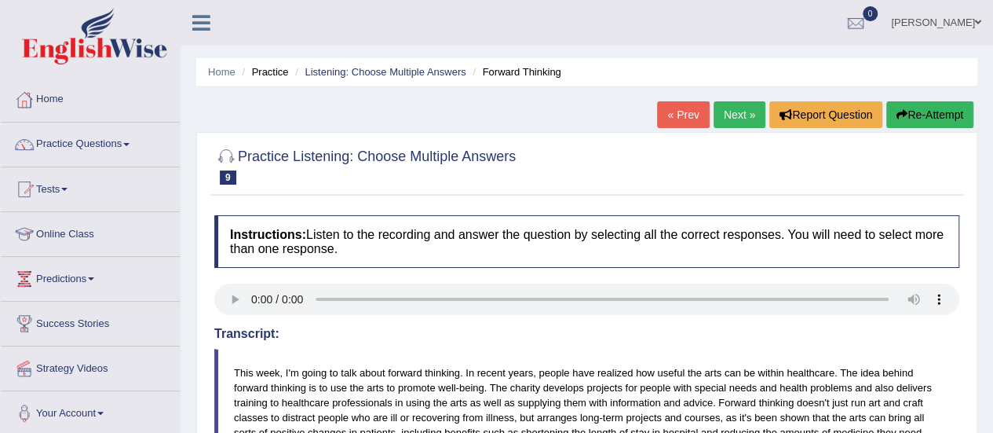
click at [741, 104] on link "Next »" at bounding box center [740, 114] width 52 height 27
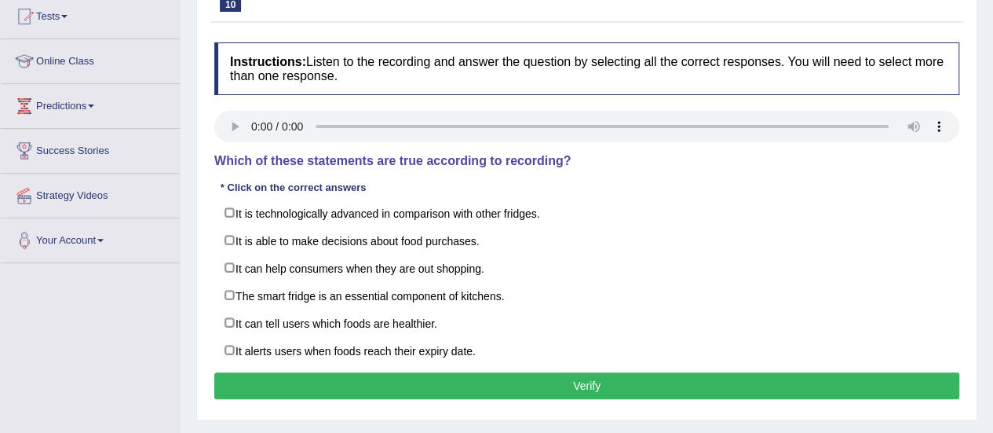
scroll to position [178, 0]
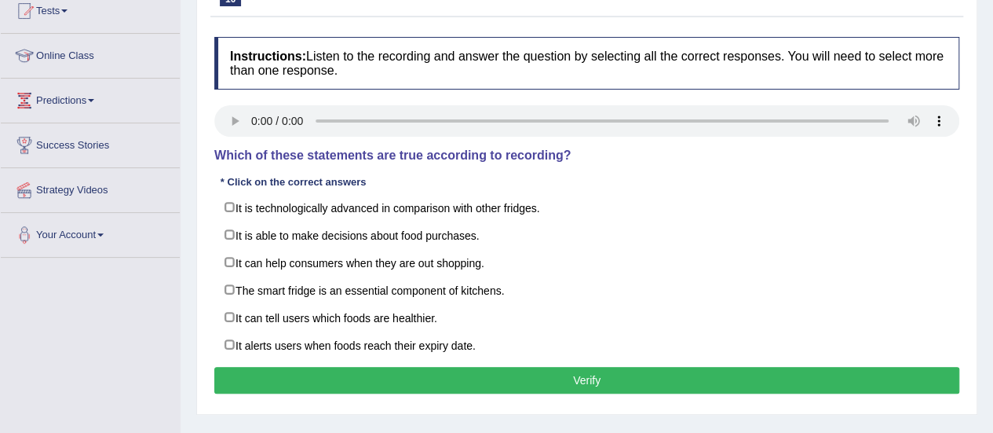
drag, startPoint x: 0, startPoint y: 0, endPoint x: 1003, endPoint y: 203, distance: 1023.7
click at [992, 203] on html "Toggle navigation Home Practice Questions Speaking Practice Read Aloud Repeat S…" at bounding box center [496, 38] width 993 height 433
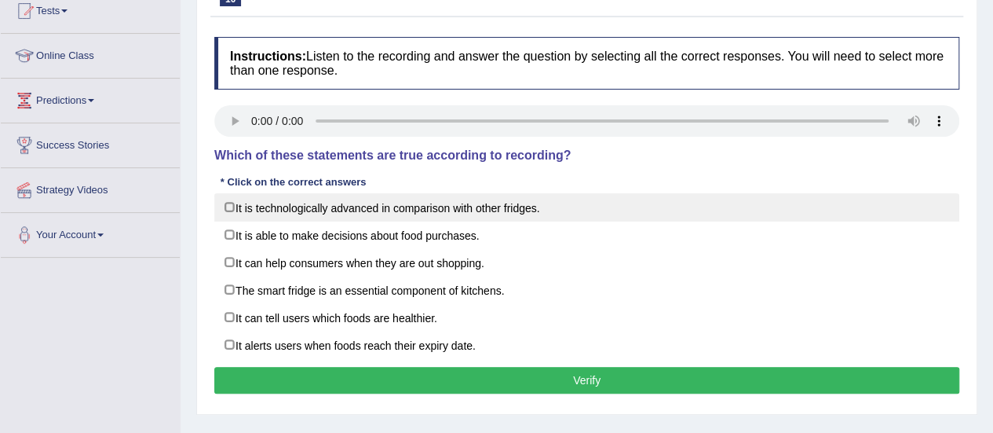
click at [314, 205] on label "It is technologically advanced in comparison with other fridges." at bounding box center [586, 207] width 745 height 28
checkbox input "true"
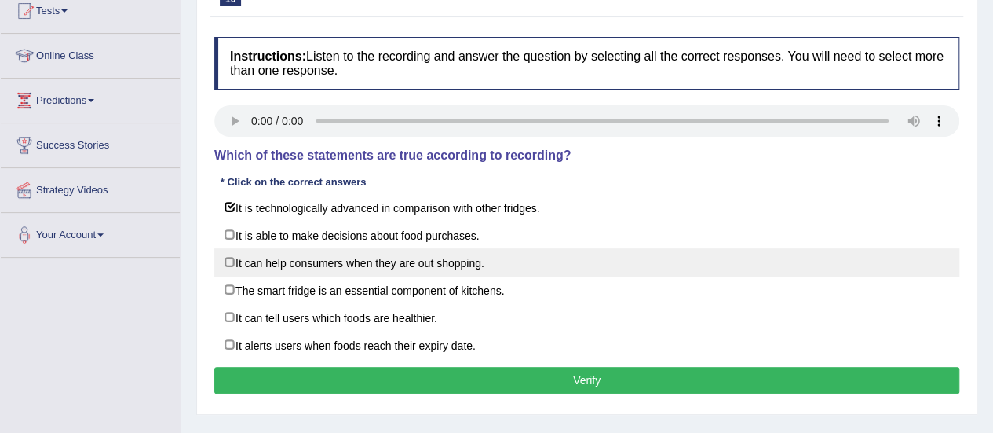
click at [360, 255] on label "It can help consumers when they are out shopping." at bounding box center [586, 262] width 745 height 28
checkbox input "true"
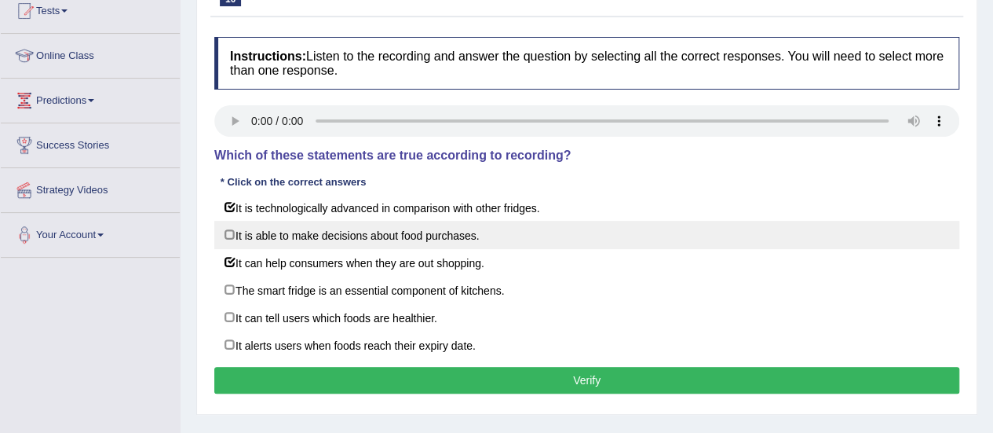
click at [334, 239] on label "It is able to make decisions about food purchases." at bounding box center [586, 235] width 745 height 28
checkbox input "true"
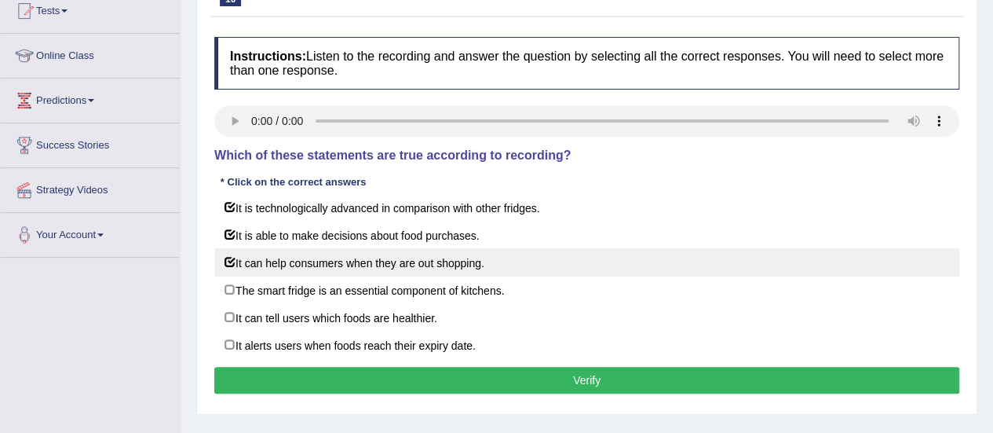
click at [328, 258] on label "It can help consumers when they are out shopping." at bounding box center [586, 262] width 745 height 28
checkbox input "false"
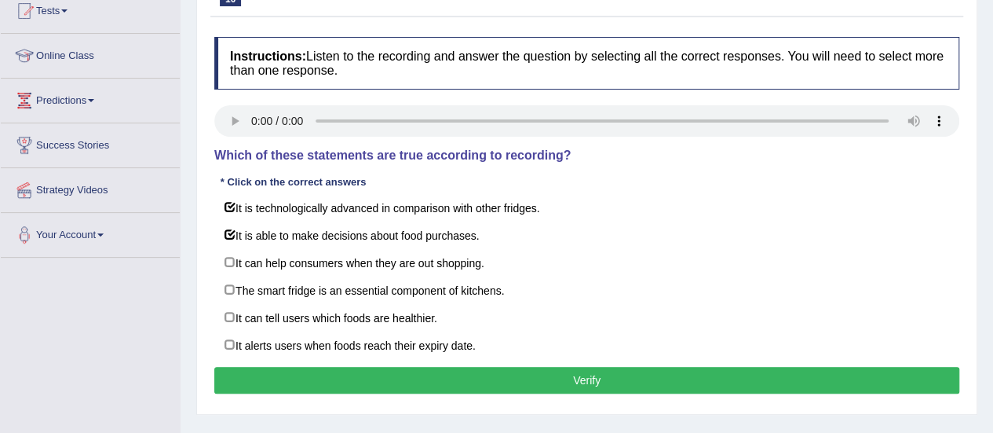
click at [568, 370] on button "Verify" at bounding box center [586, 380] width 745 height 27
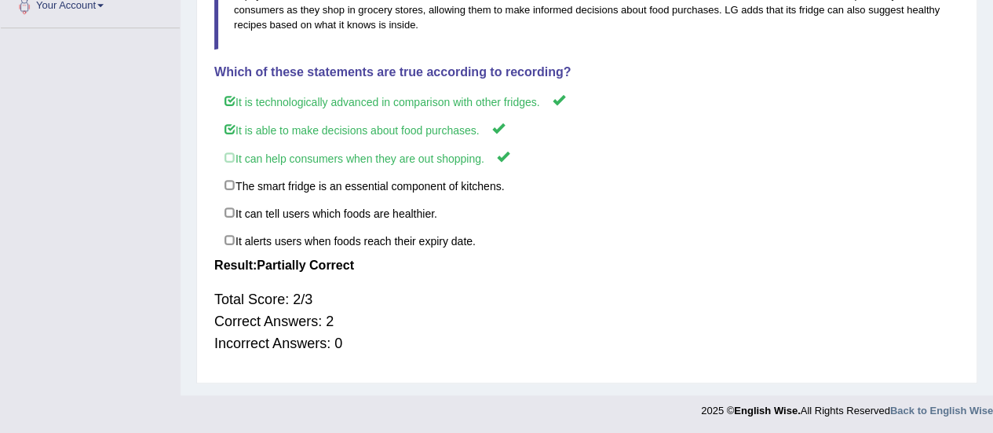
scroll to position [0, 0]
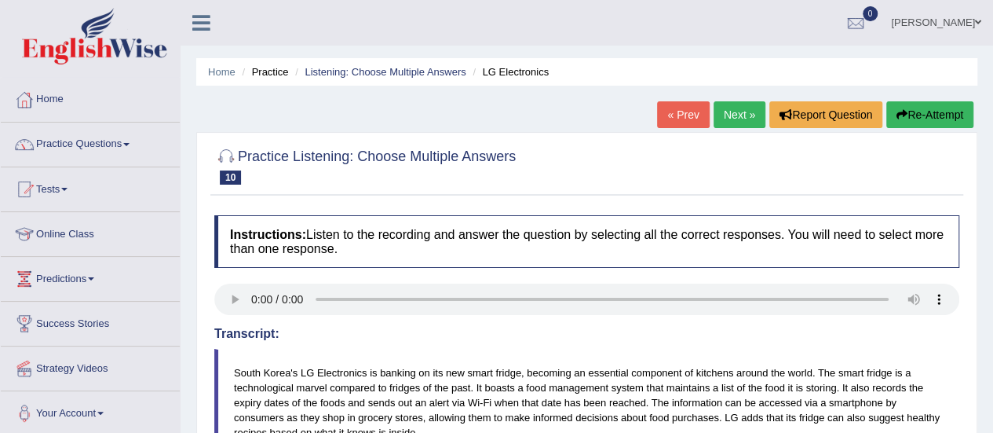
click at [748, 117] on link "Next »" at bounding box center [740, 114] width 52 height 27
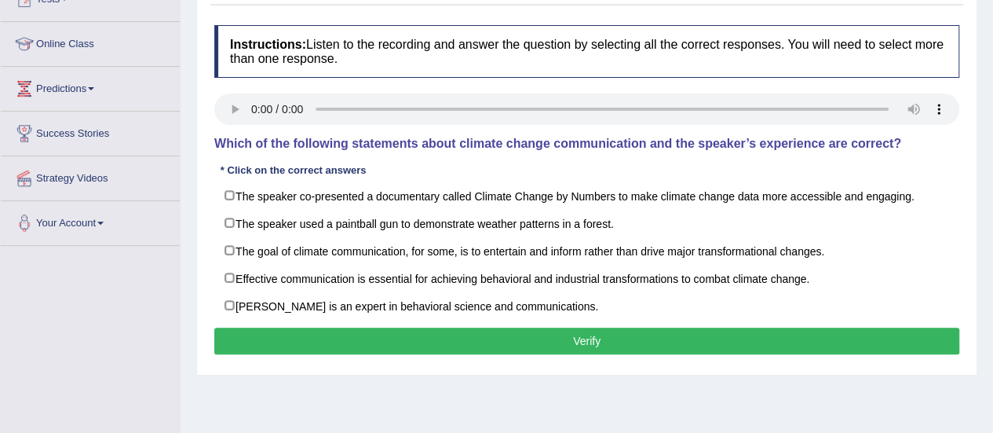
scroll to position [192, 0]
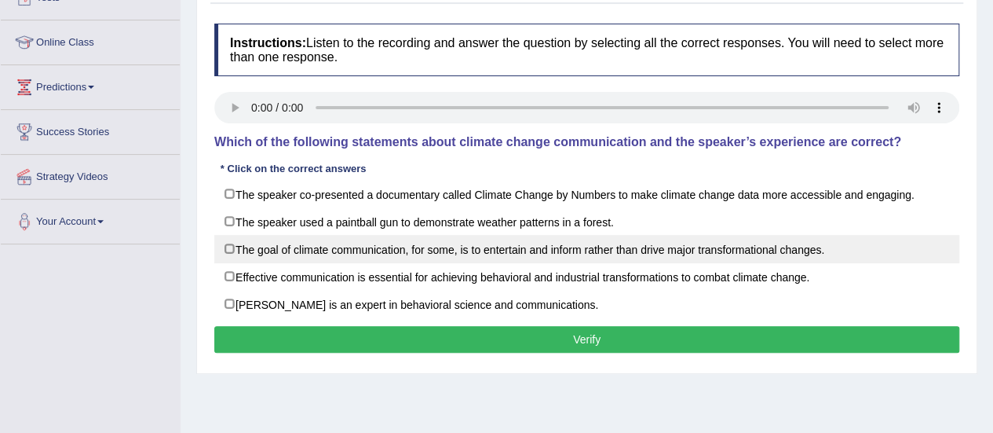
click at [331, 256] on label "The goal of climate communication, for some, is to entertain and inform rather …" at bounding box center [586, 249] width 745 height 28
checkbox input "true"
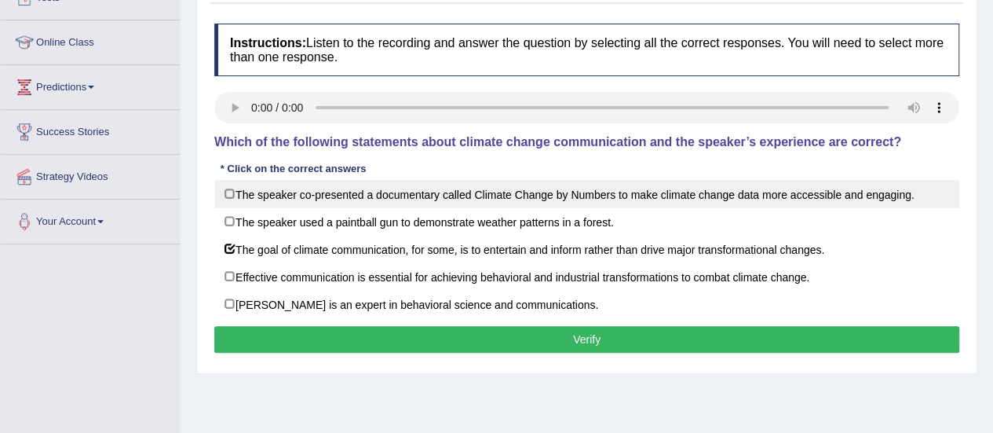
click at [324, 196] on label "The speaker co-presented a documentary called Climate Change by Numbers to make…" at bounding box center [586, 194] width 745 height 28
checkbox input "true"
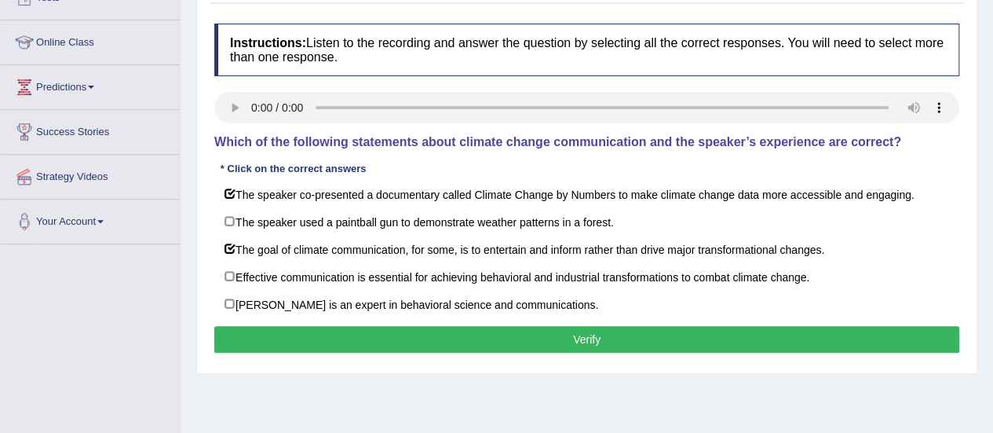
click at [407, 337] on button "Verify" at bounding box center [586, 339] width 745 height 27
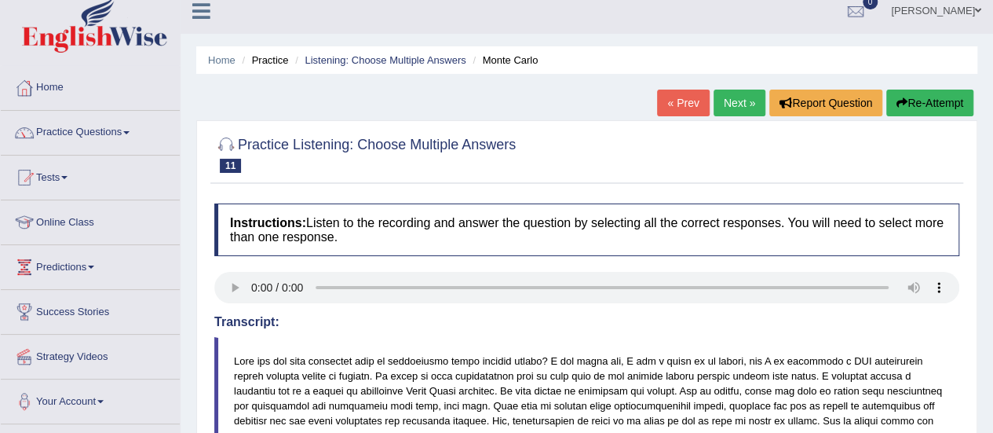
scroll to position [5, 0]
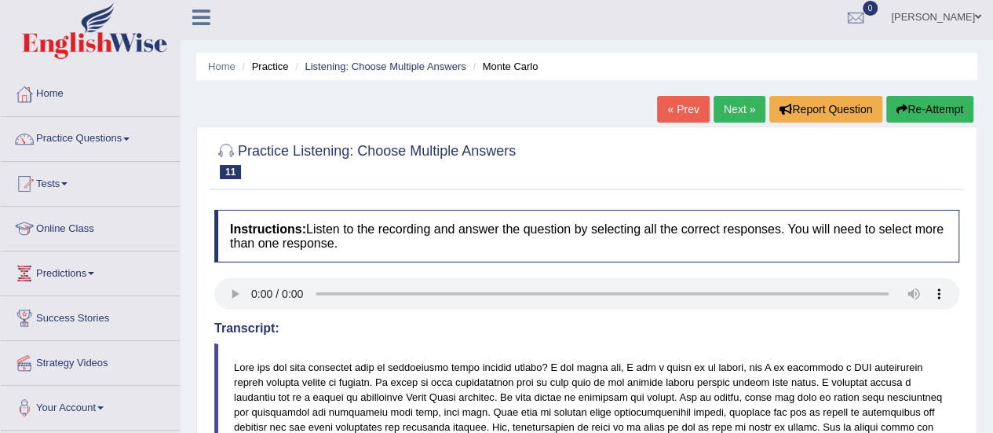
click at [725, 100] on link "Next »" at bounding box center [740, 109] width 52 height 27
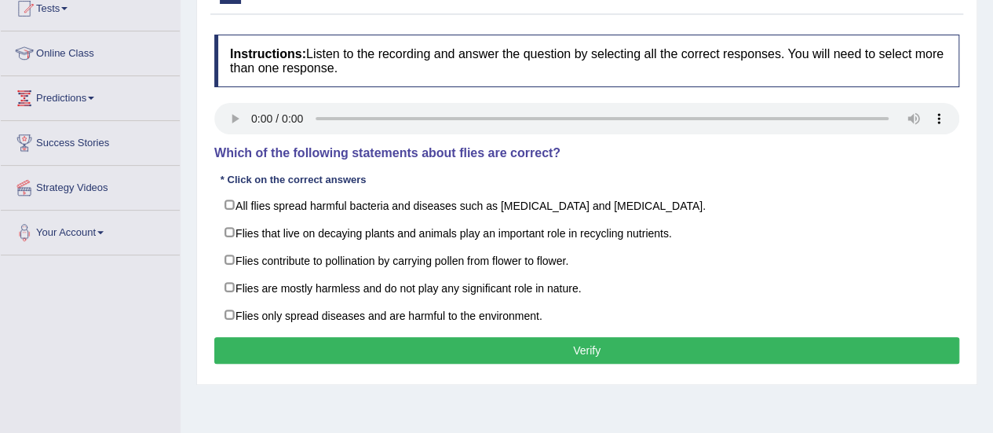
scroll to position [187, 0]
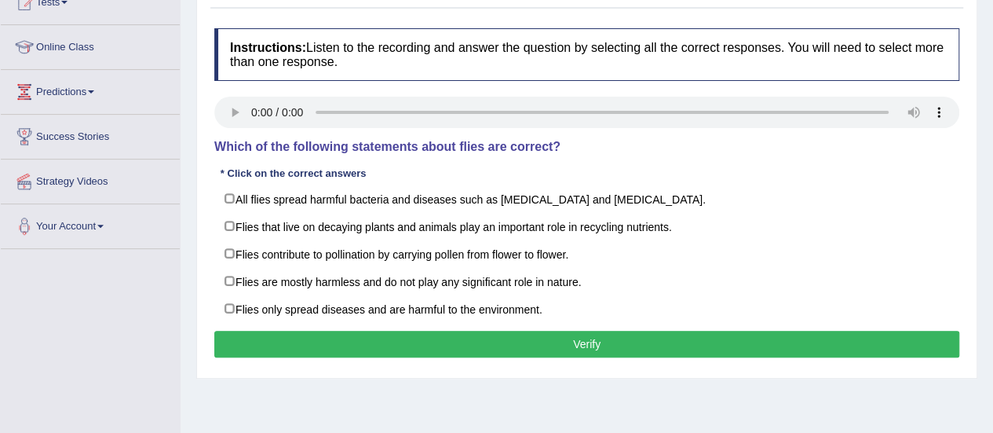
drag, startPoint x: 0, startPoint y: 0, endPoint x: 1004, endPoint y: 192, distance: 1022.5
click at [992, 192] on html "Toggle navigation Home Practice Questions Speaking Practice Read Aloud Repeat S…" at bounding box center [496, 29] width 993 height 433
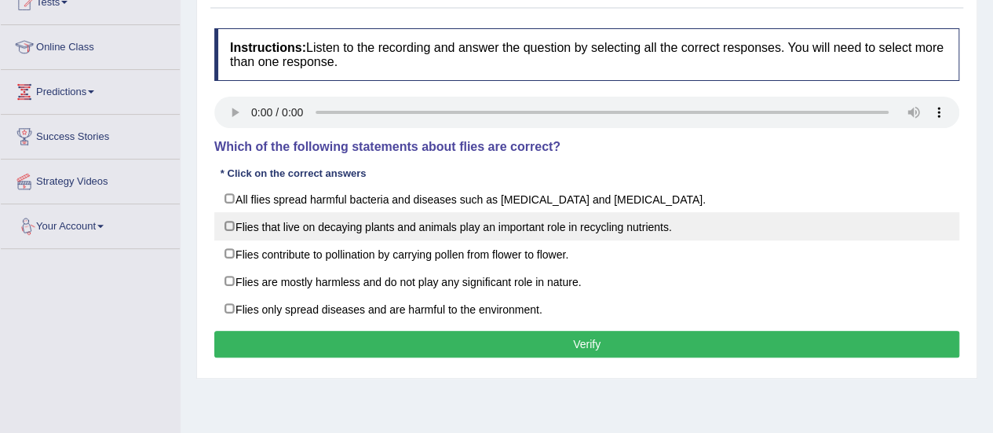
click at [252, 225] on label "Flies that live on decaying plants and animals play an important role in recycl…" at bounding box center [586, 226] width 745 height 28
checkbox input "true"
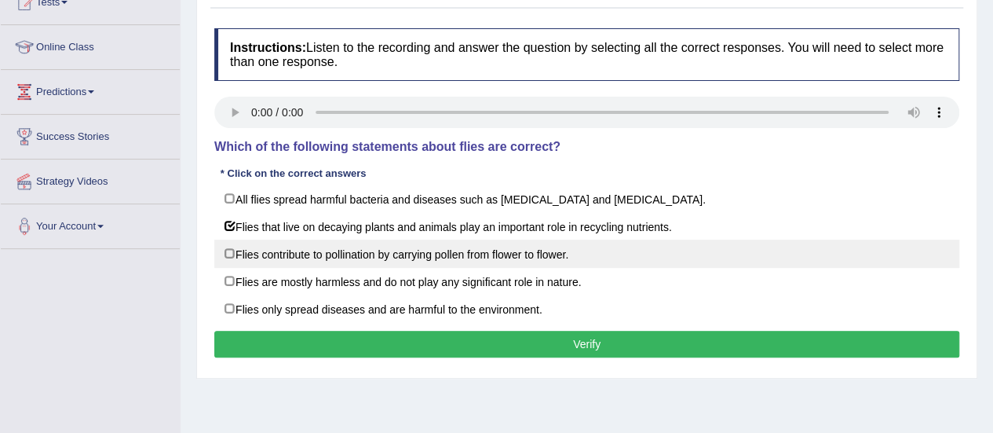
click at [270, 242] on label "Flies contribute to pollination by carrying pollen from flower to flower." at bounding box center [586, 253] width 745 height 28
checkbox input "true"
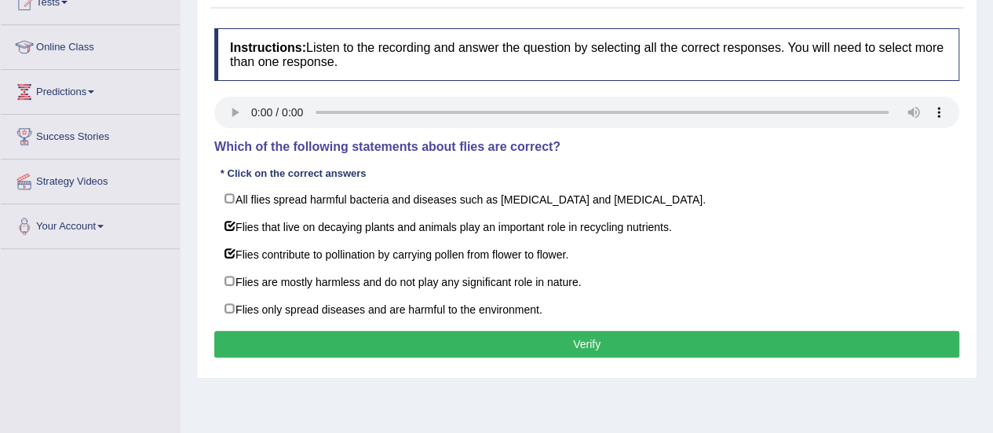
click at [393, 346] on button "Verify" at bounding box center [586, 344] width 745 height 27
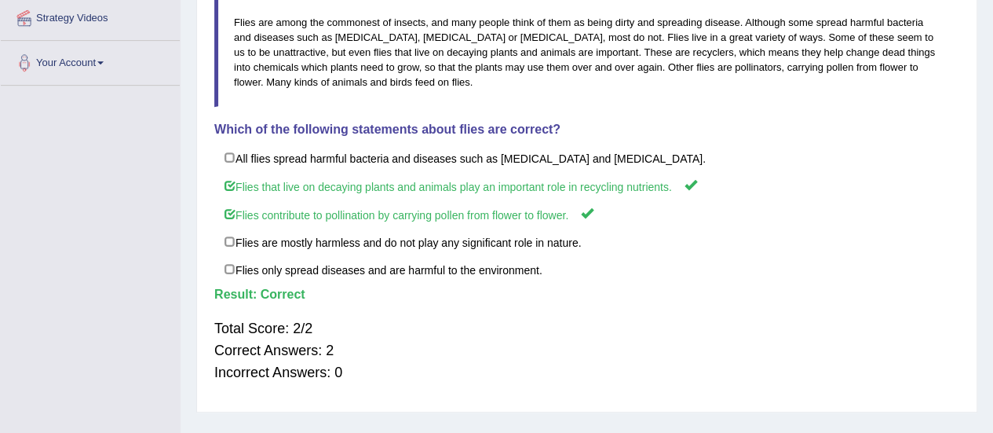
scroll to position [0, 0]
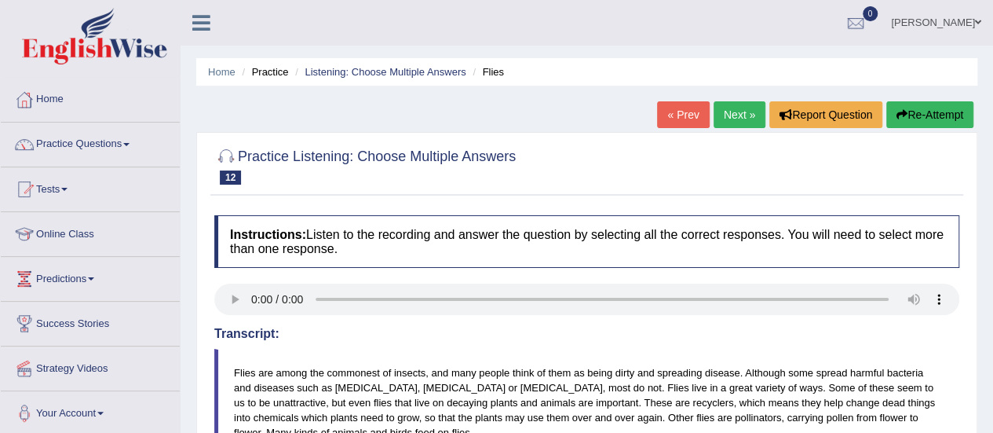
click at [726, 111] on link "Next »" at bounding box center [740, 114] width 52 height 27
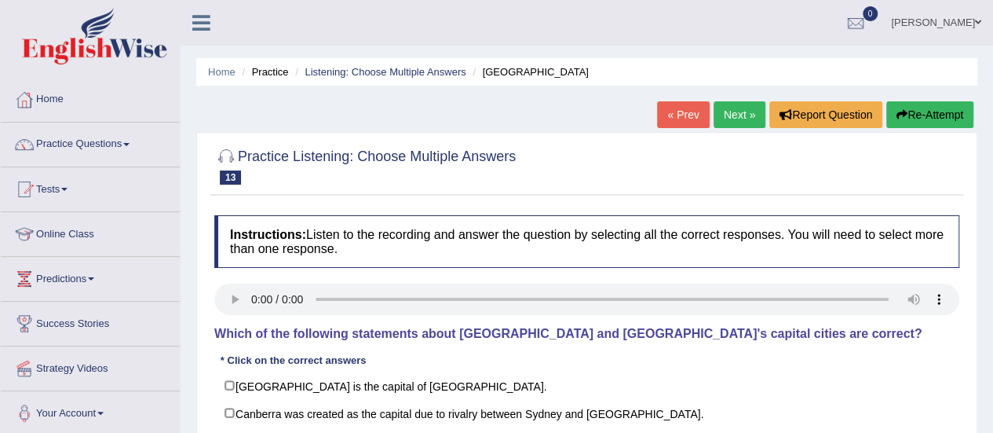
scroll to position [152, 0]
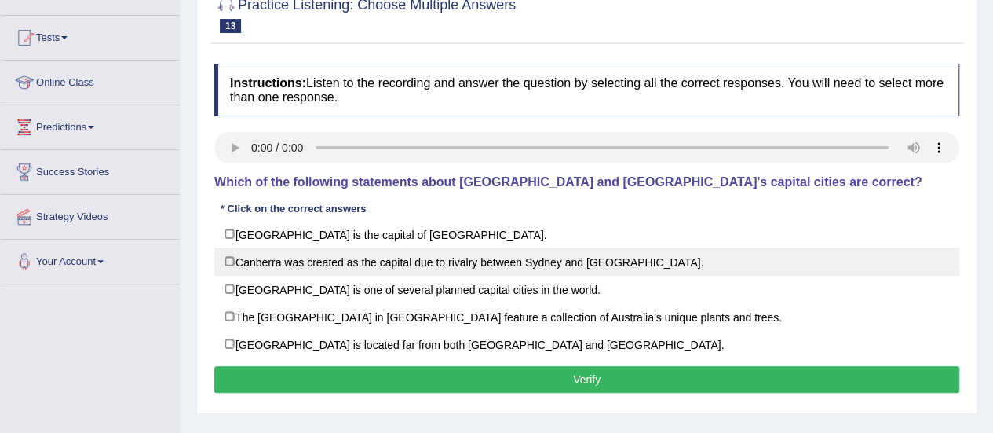
click at [262, 254] on label "Canberra was created as the capital due to rivalry between Sydney and [GEOGRAPH…" at bounding box center [586, 261] width 745 height 28
checkbox input "true"
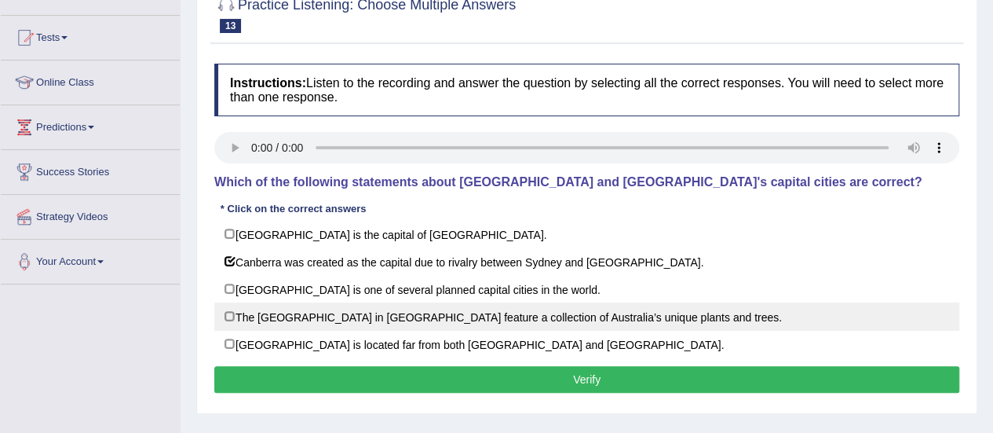
click at [581, 320] on label "The [GEOGRAPHIC_DATA] in [GEOGRAPHIC_DATA] feature a collection of Australia’s …" at bounding box center [586, 316] width 745 height 28
checkbox input "true"
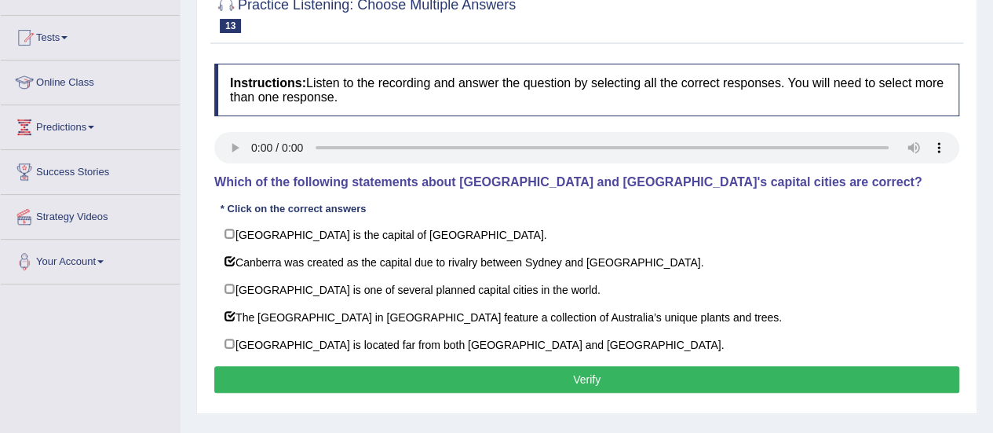
click at [589, 376] on button "Verify" at bounding box center [586, 379] width 745 height 27
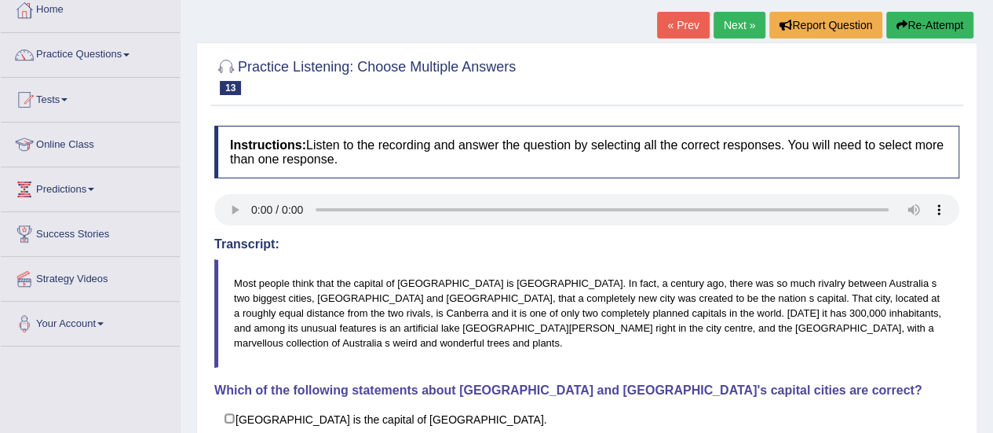
scroll to position [88, 0]
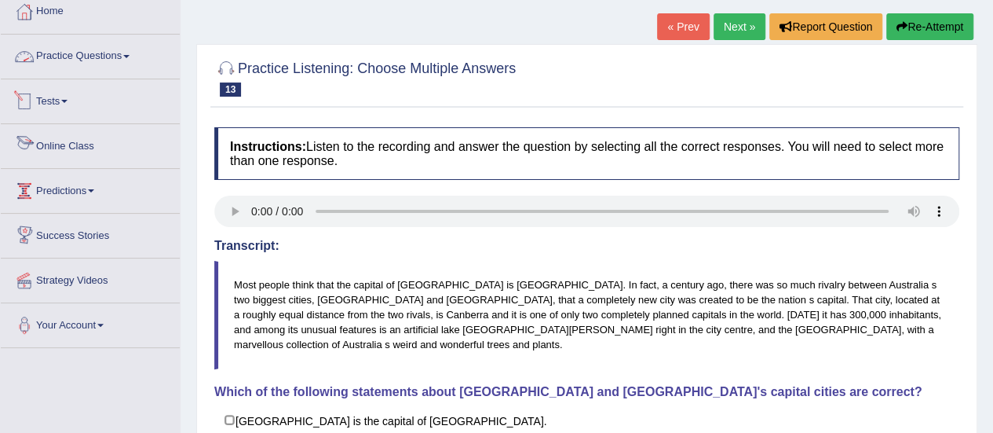
click at [109, 46] on link "Practice Questions" at bounding box center [90, 54] width 179 height 39
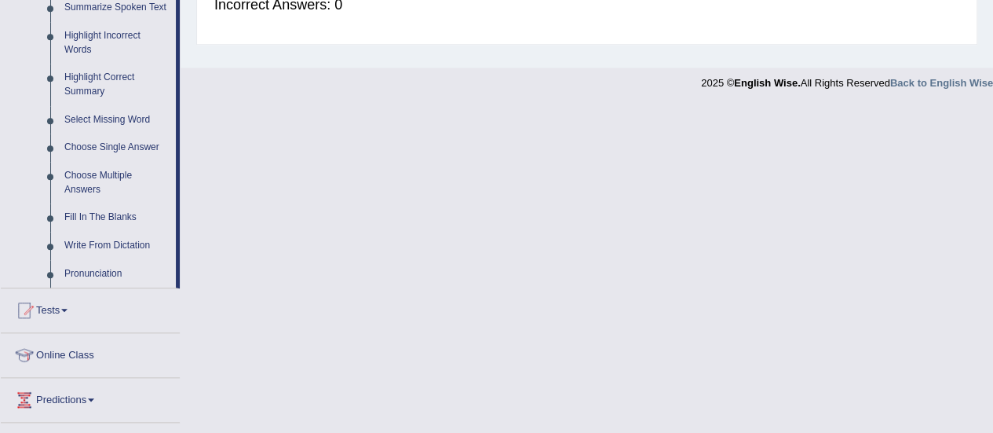
scroll to position [715, 0]
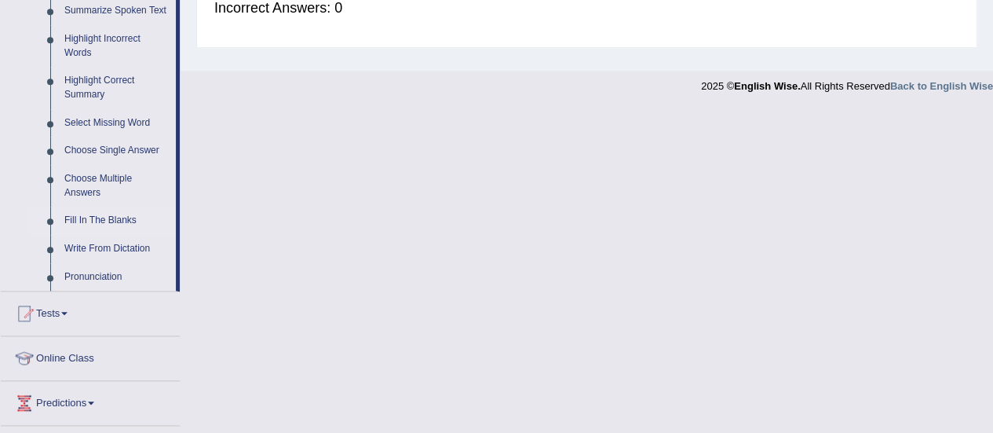
click at [93, 224] on link "Fill In The Blanks" at bounding box center [116, 221] width 119 height 28
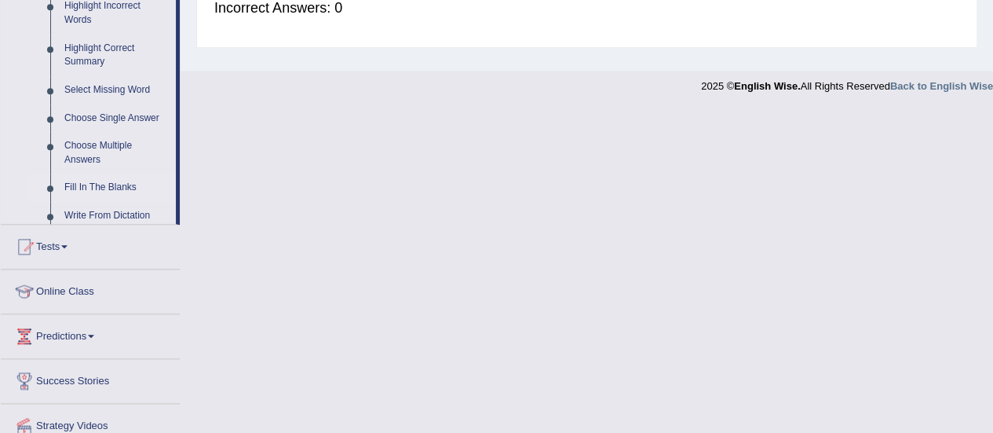
scroll to position [391, 0]
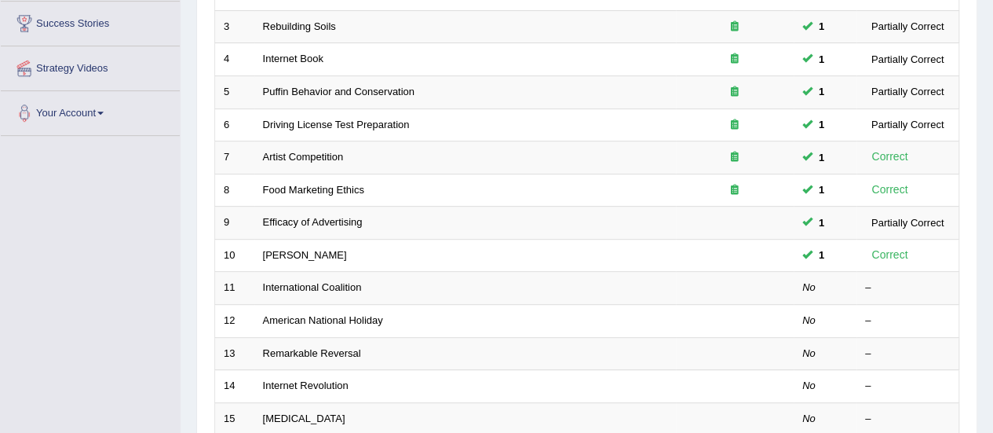
scroll to position [307, 0]
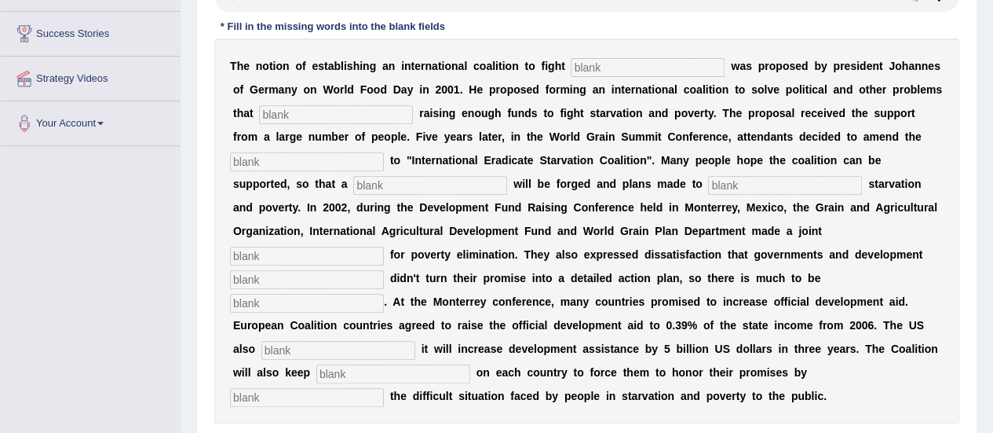
scroll to position [325, 0]
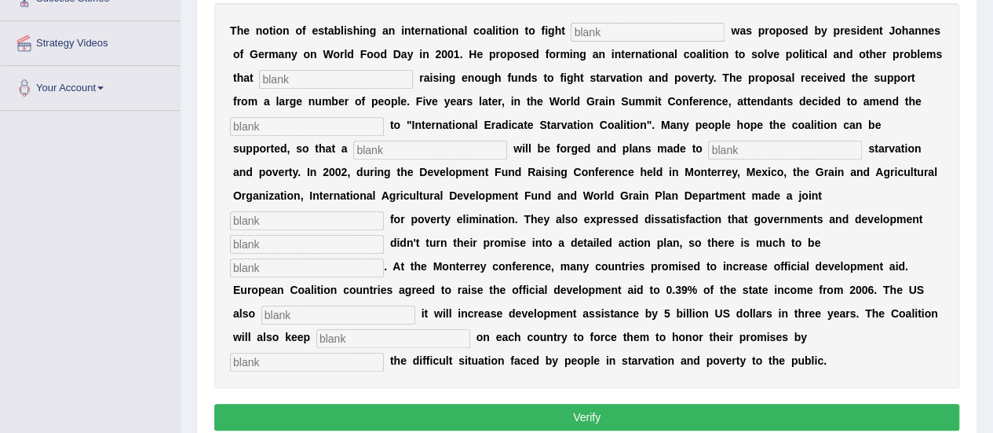
drag, startPoint x: 992, startPoint y: 232, endPoint x: 998, endPoint y: 216, distance: 17.4
click at [630, 23] on input "text" at bounding box center [648, 32] width 154 height 19
type input "S"
type input "starvation"
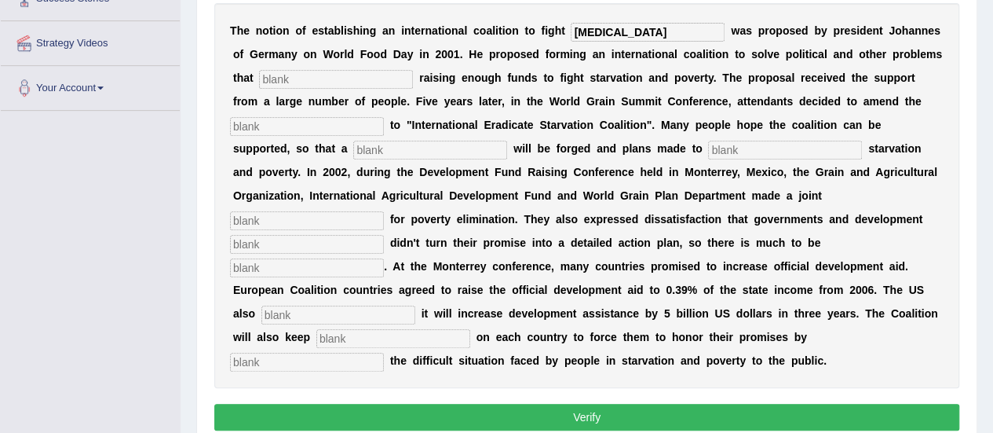
click at [320, 70] on input "text" at bounding box center [336, 79] width 154 height 19
type input "abstract"
click at [291, 122] on input "text" at bounding box center [307, 126] width 154 height 19
type input "manifesto"
type input "resolution"
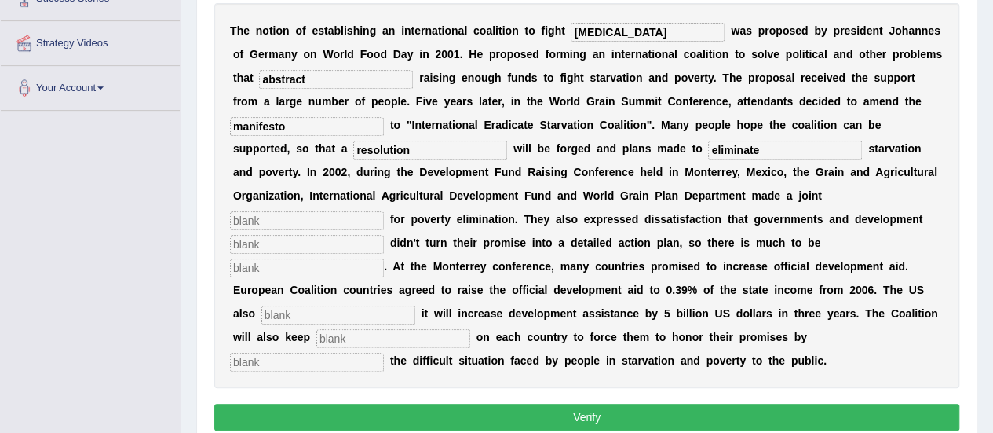
type input "eliminate"
type input "appeal"
type input "partners"
type input "desired"
type input "announced"
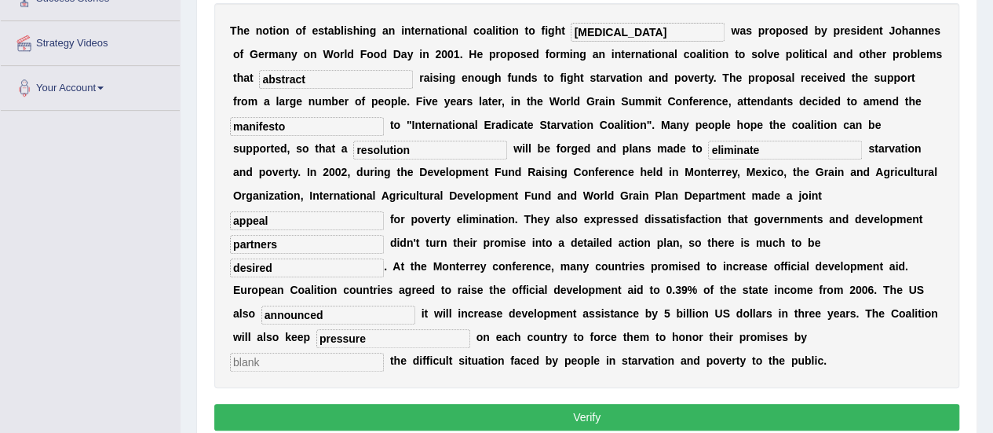
type input "pressure"
type input "exposing"
click at [515, 411] on button "Verify" at bounding box center [586, 417] width 745 height 27
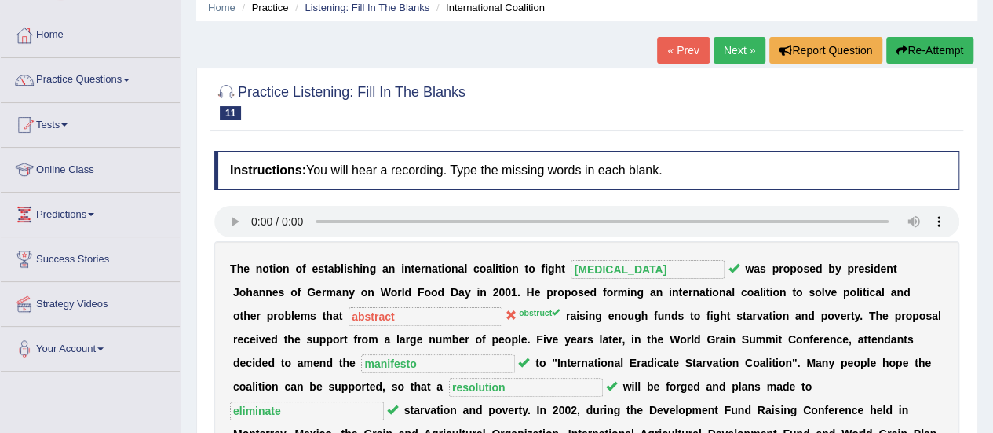
scroll to position [61, 0]
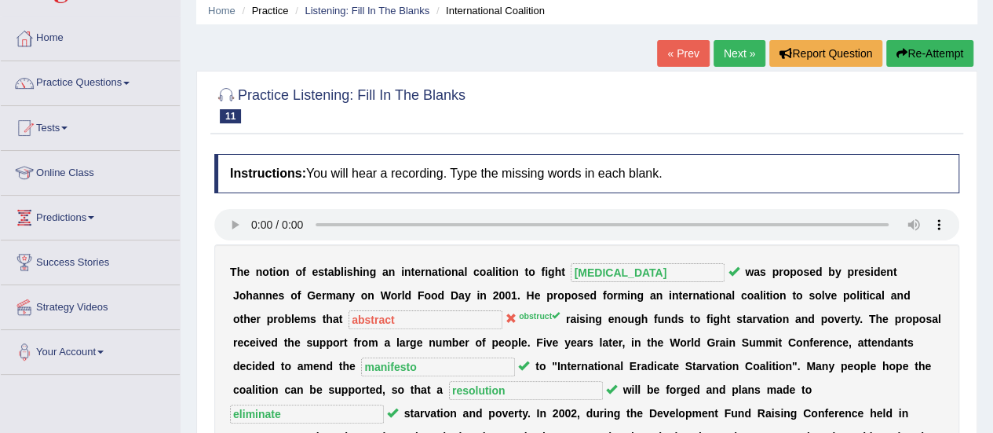
click at [730, 51] on link "Next »" at bounding box center [740, 53] width 52 height 27
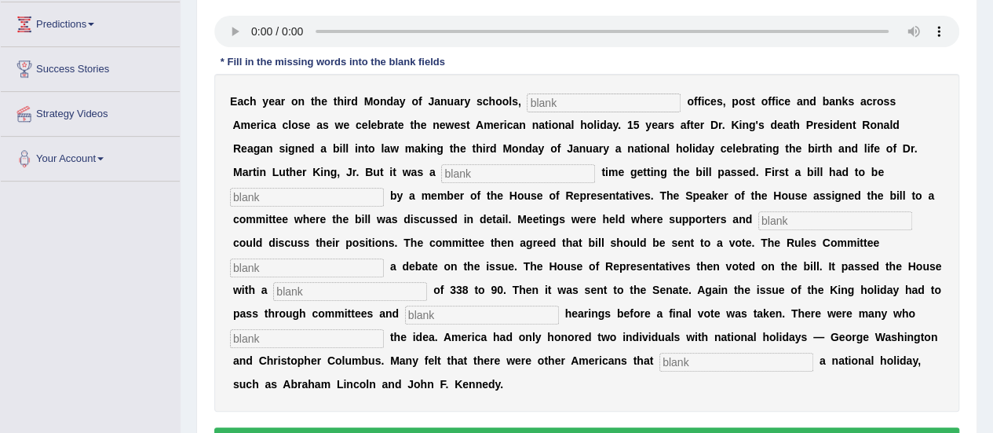
scroll to position [262, 0]
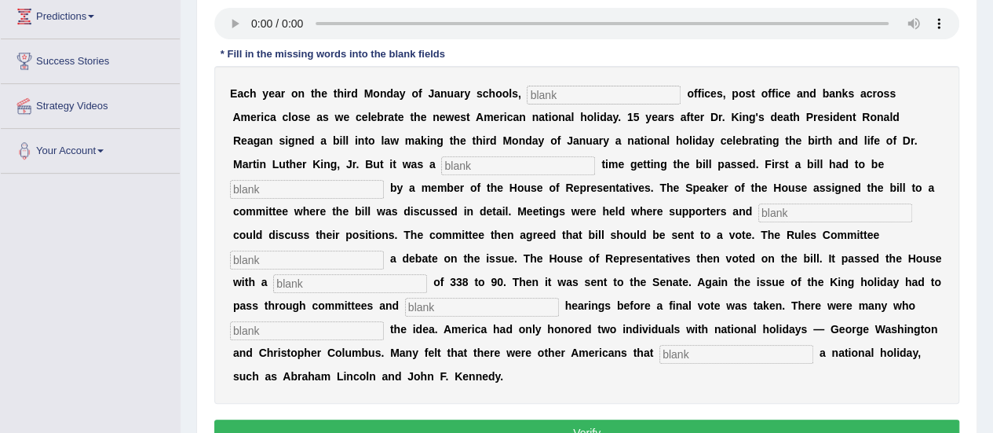
click at [554, 93] on input "text" at bounding box center [604, 95] width 154 height 19
type input "federal"
type input "tough"
type input "introduced"
type input "opponents"
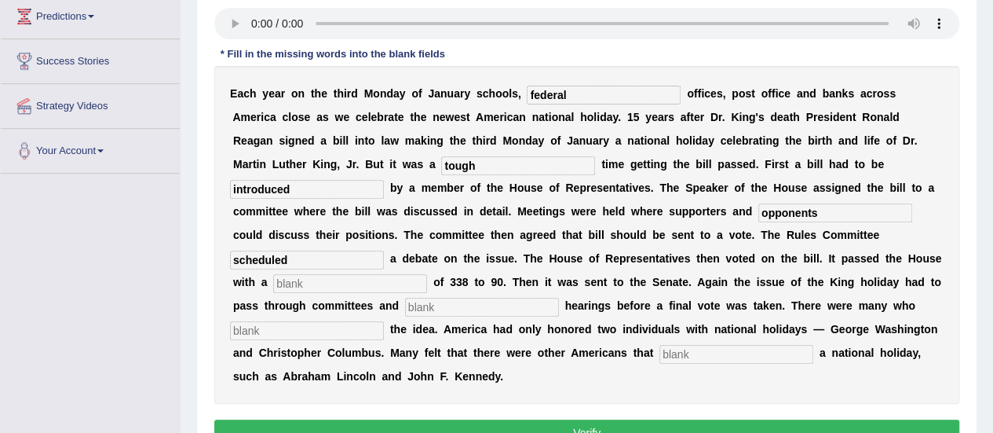
type input "scheduled"
type input "vote"
type input "public"
type input "opposed"
type input "deserved"
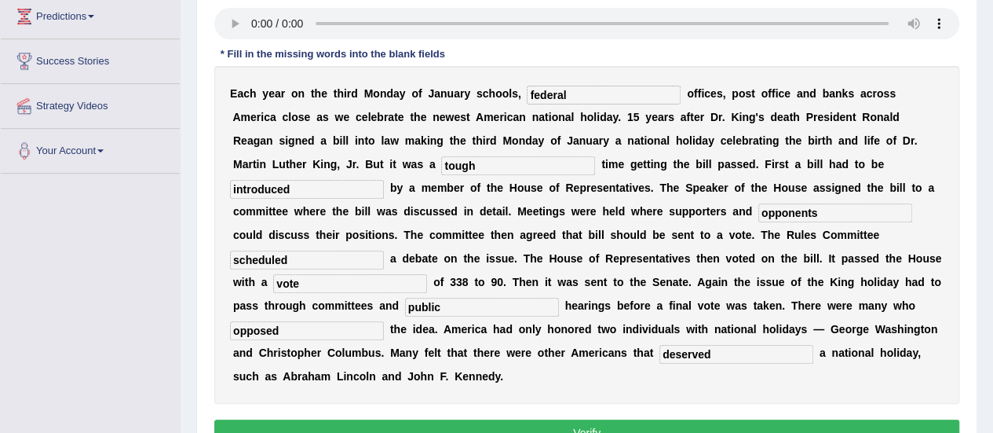
click at [675, 419] on div "Instructions: You will hear a recording. Type the missing words in each blank. …" at bounding box center [586, 202] width 753 height 514
click at [675, 419] on button "Verify" at bounding box center [586, 432] width 745 height 27
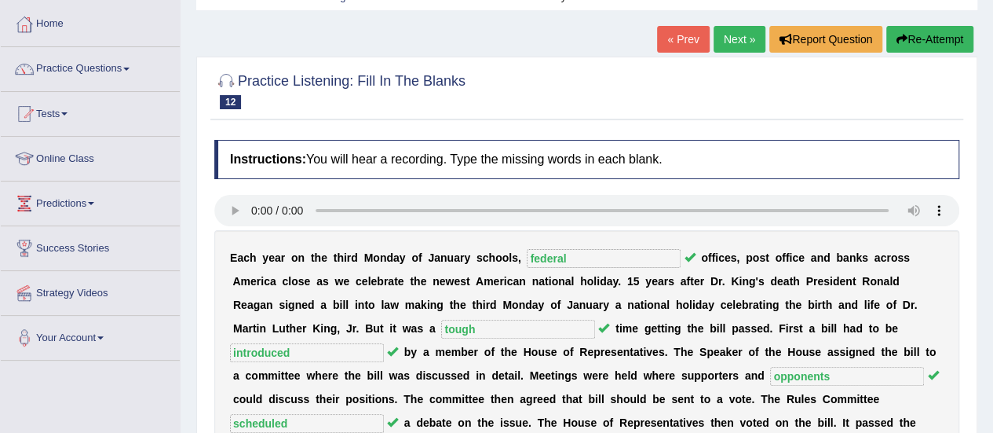
scroll to position [74, 0]
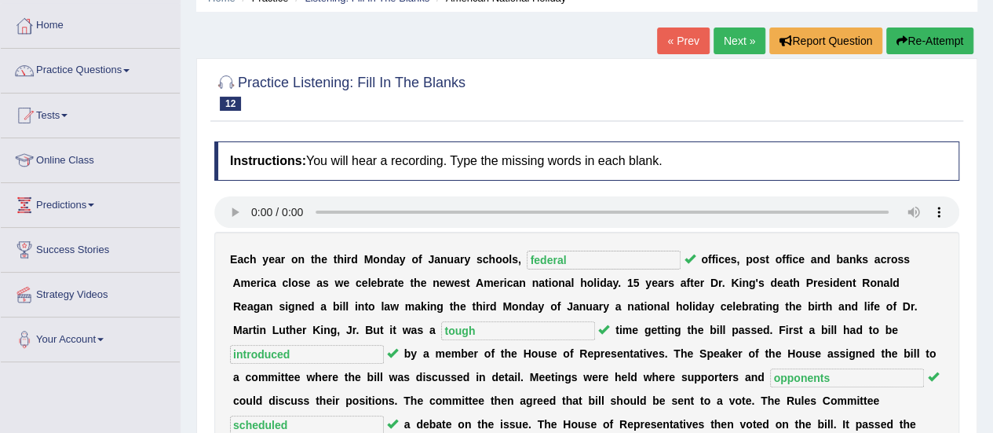
click at [729, 27] on link "Next »" at bounding box center [740, 40] width 52 height 27
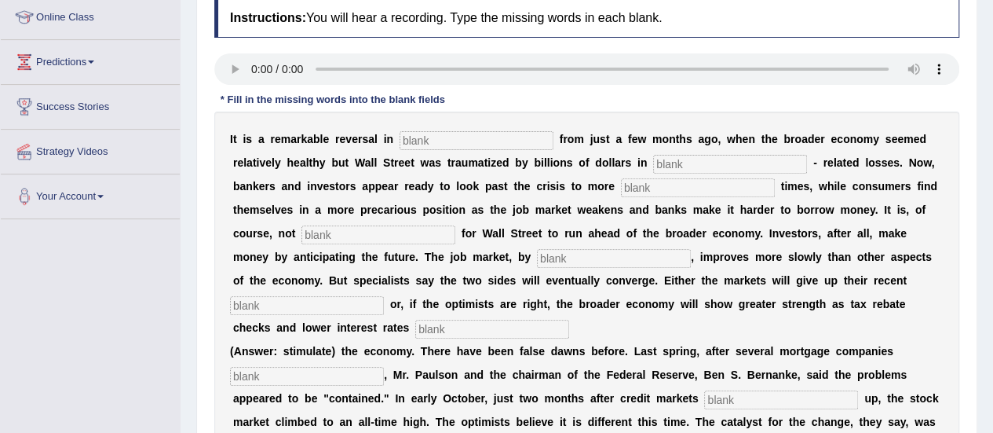
scroll to position [216, 0]
click at [447, 141] on input "text" at bounding box center [477, 141] width 154 height 19
type input "attitudes"
type input "mortgage"
type input "profitable"
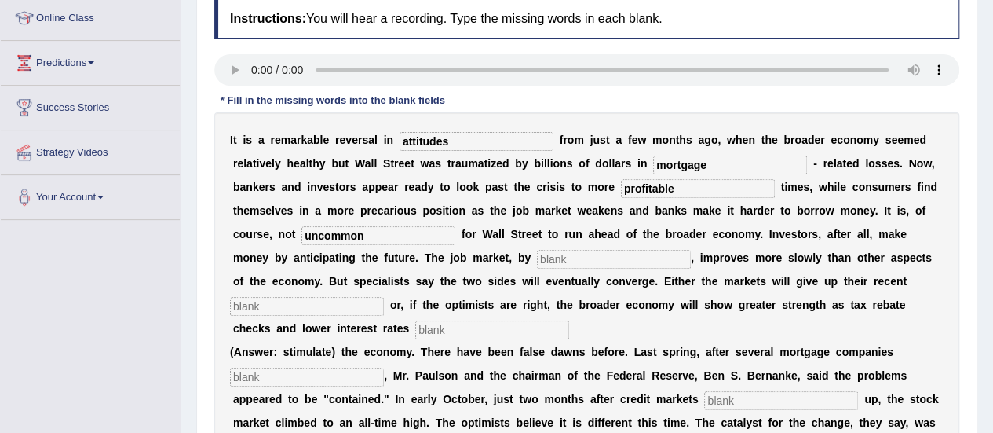
type input "uncommon"
type input "contrast"
type input "gains"
type input "stimulate"
type input "collapse"
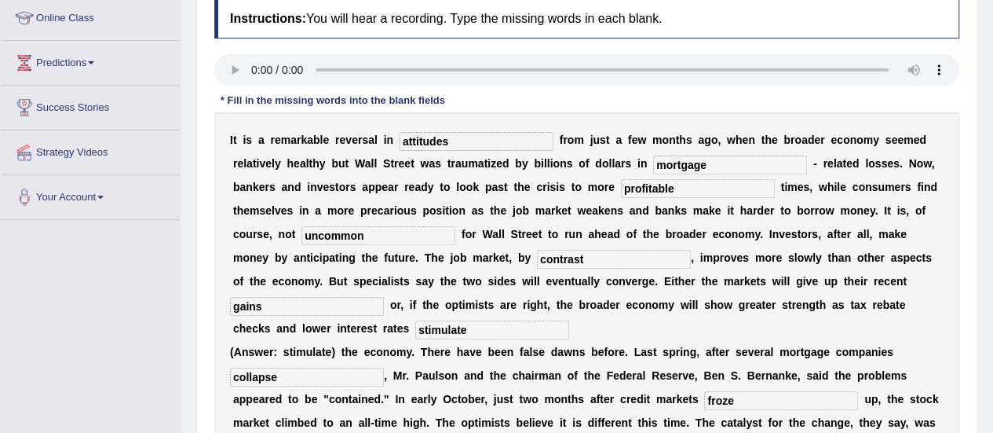
type input "froze"
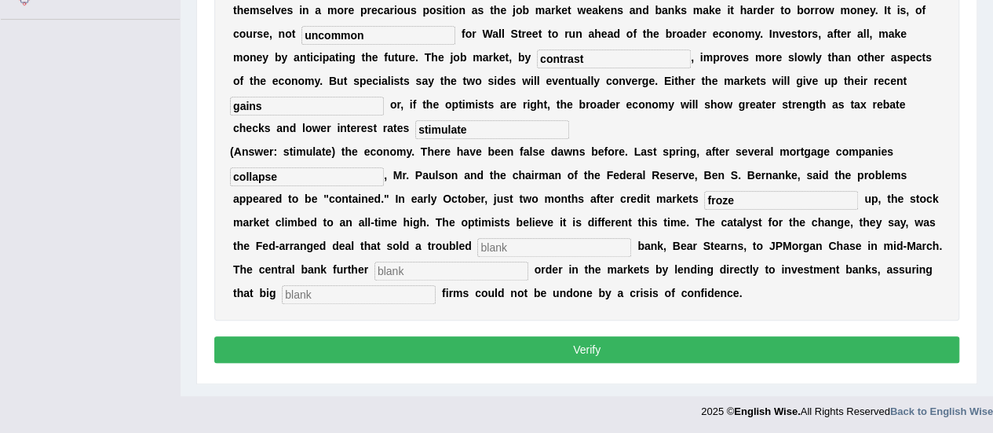
type input "u"
type input "investment"
type input "restored"
type input "security"
click at [575, 353] on button "Verify" at bounding box center [586, 349] width 745 height 27
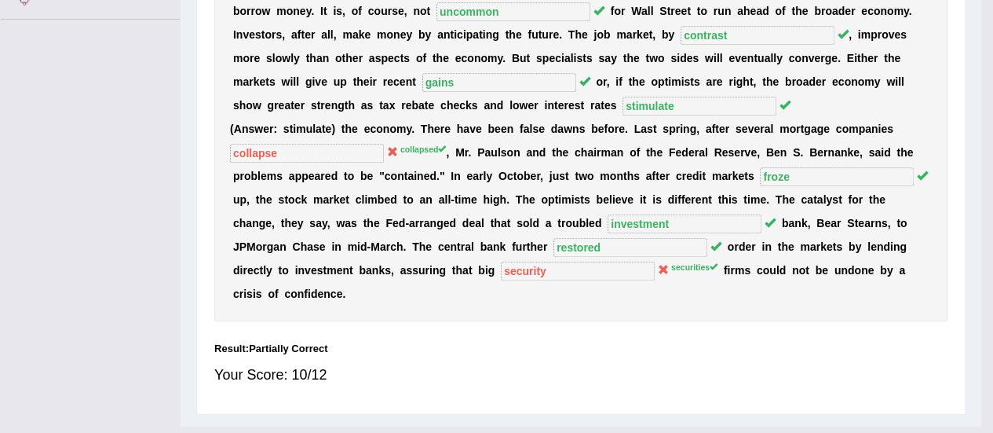
scroll to position [391, 0]
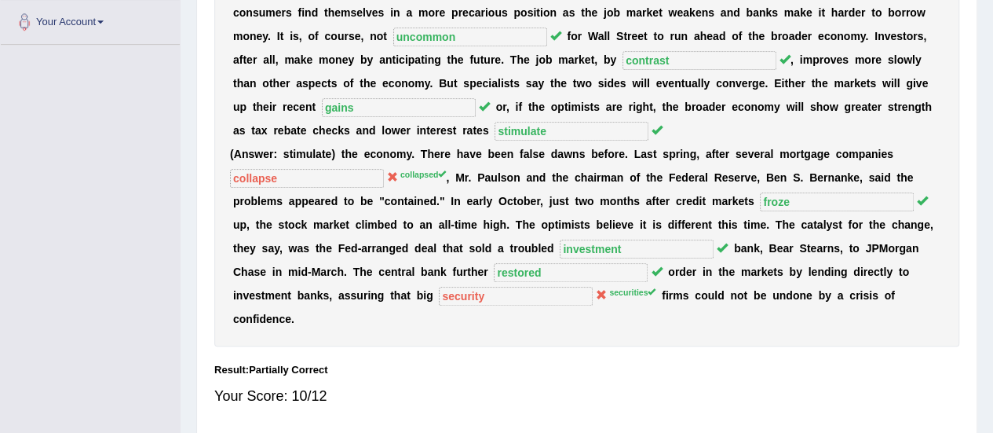
drag, startPoint x: 977, startPoint y: 295, endPoint x: 992, endPoint y: 258, distance: 40.8
click at [992, 258] on div "Home Practice Listening: Fill In The Blanks Remarkable Reversal « Prev Next » R…" at bounding box center [587, 28] width 813 height 839
drag, startPoint x: 992, startPoint y: 258, endPoint x: 1004, endPoint y: 222, distance: 37.2
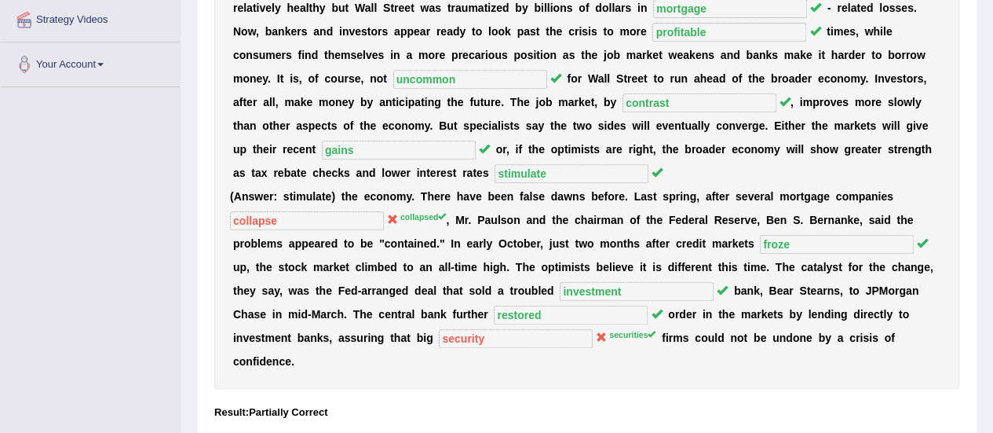
scroll to position [0, 0]
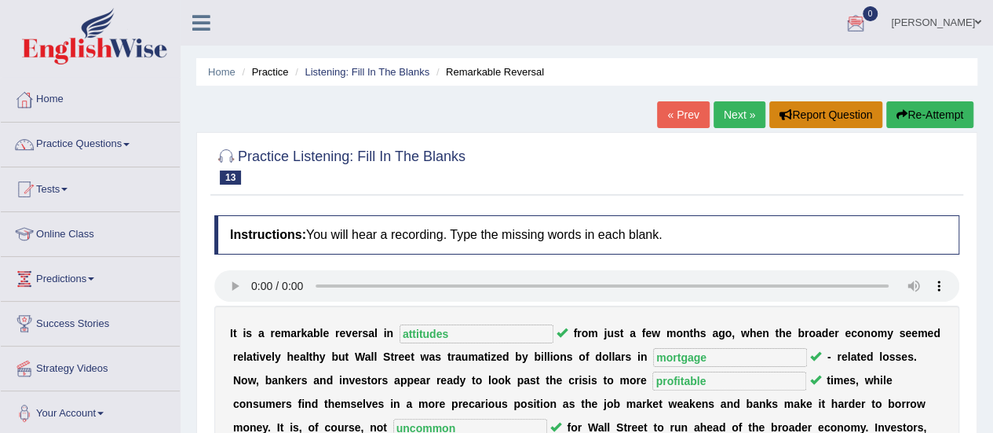
click at [793, 114] on button "Report Question" at bounding box center [825, 114] width 113 height 27
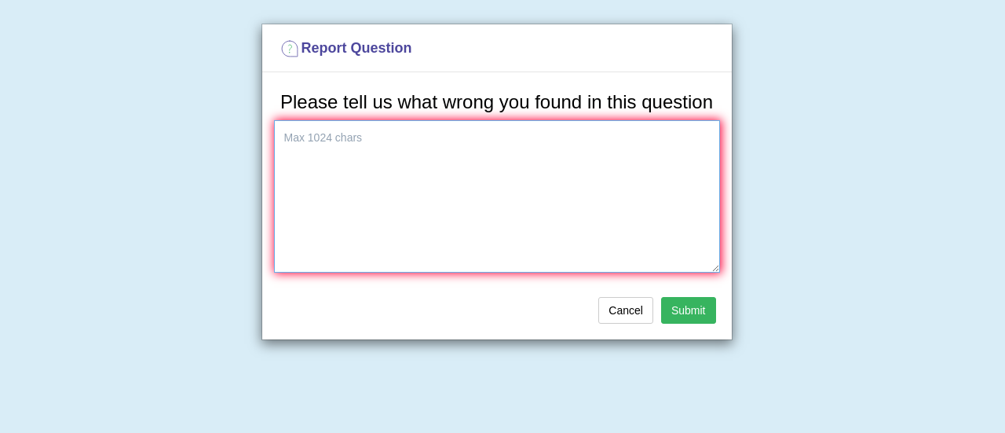
click at [400, 191] on textarea at bounding box center [497, 196] width 446 height 152
type textarea "Answer Stimulate is in the question"
click at [692, 299] on button "Submit" at bounding box center [688, 310] width 55 height 27
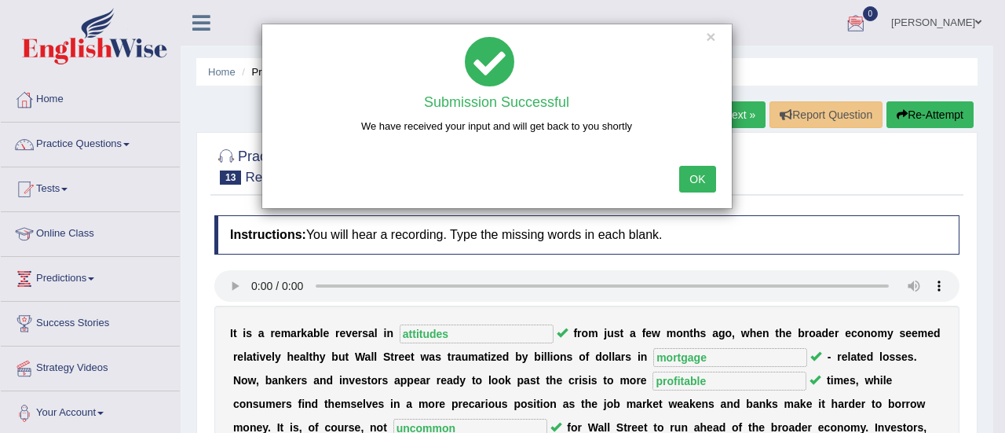
click at [704, 187] on button "OK" at bounding box center [697, 179] width 36 height 27
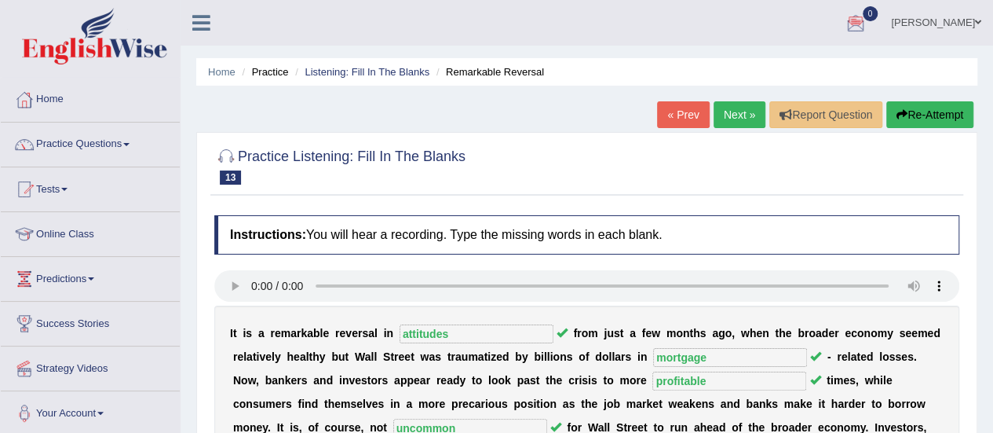
click at [733, 119] on link "Next »" at bounding box center [740, 114] width 52 height 27
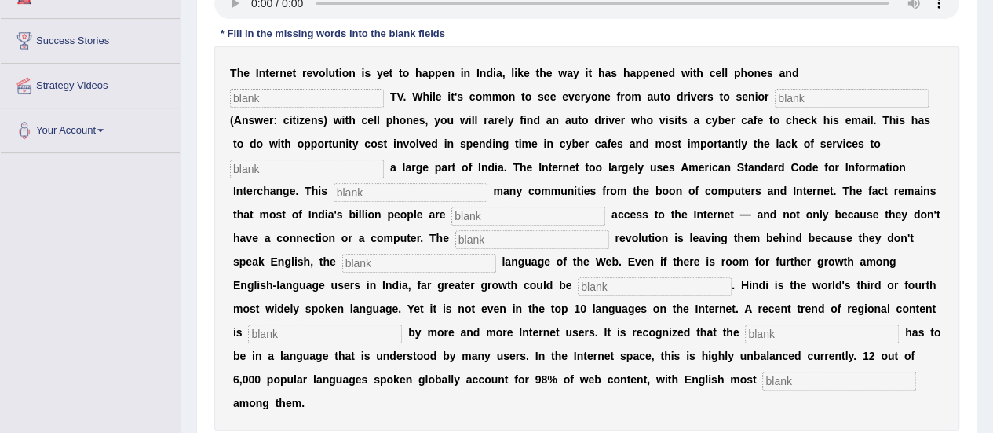
scroll to position [286, 0]
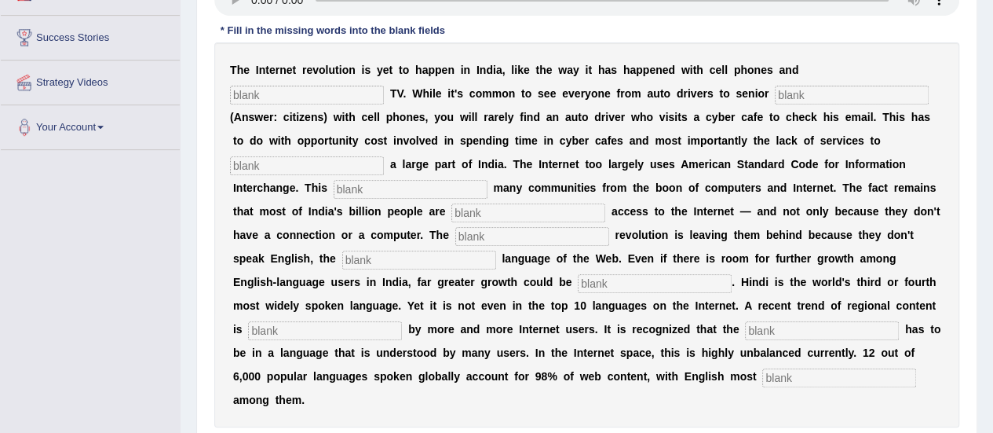
click at [324, 97] on input "text" at bounding box center [307, 95] width 154 height 19
type input "cable"
type input "citizens"
type input "target"
type input "eliminates"
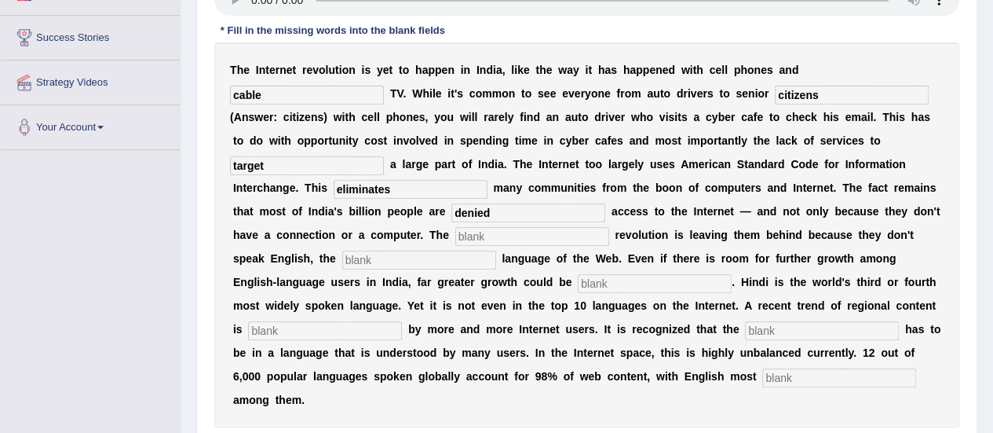
type input "denied"
type input "digital"
type input "dominent"
type input "unleashed"
type input "preferred"
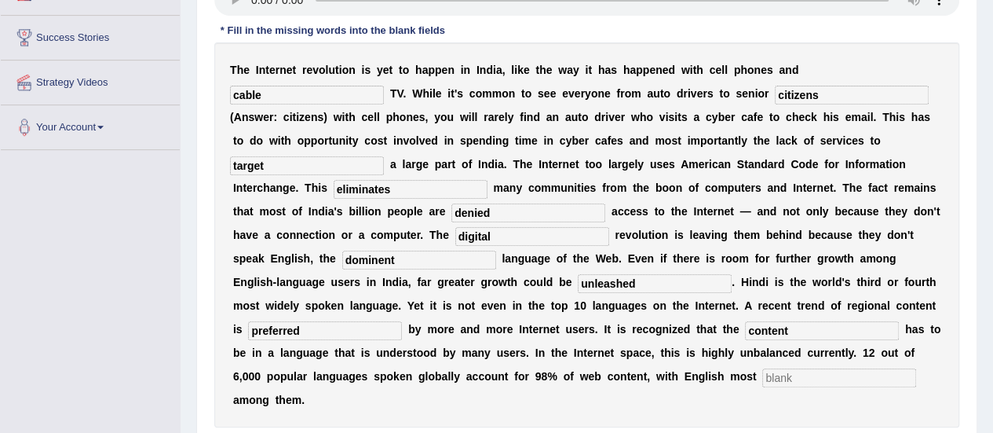
type input "content"
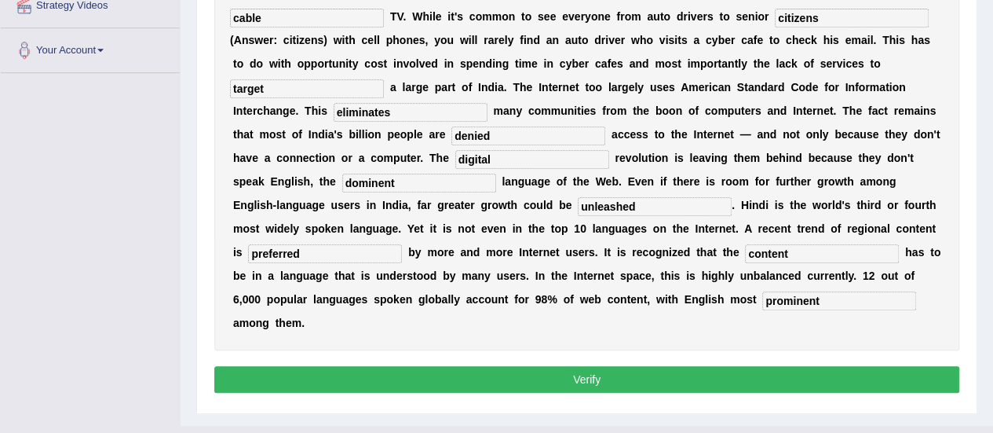
type input "prominent"
click at [463, 386] on button "Verify" at bounding box center [586, 379] width 745 height 27
